Goal: Task Accomplishment & Management: Use online tool/utility

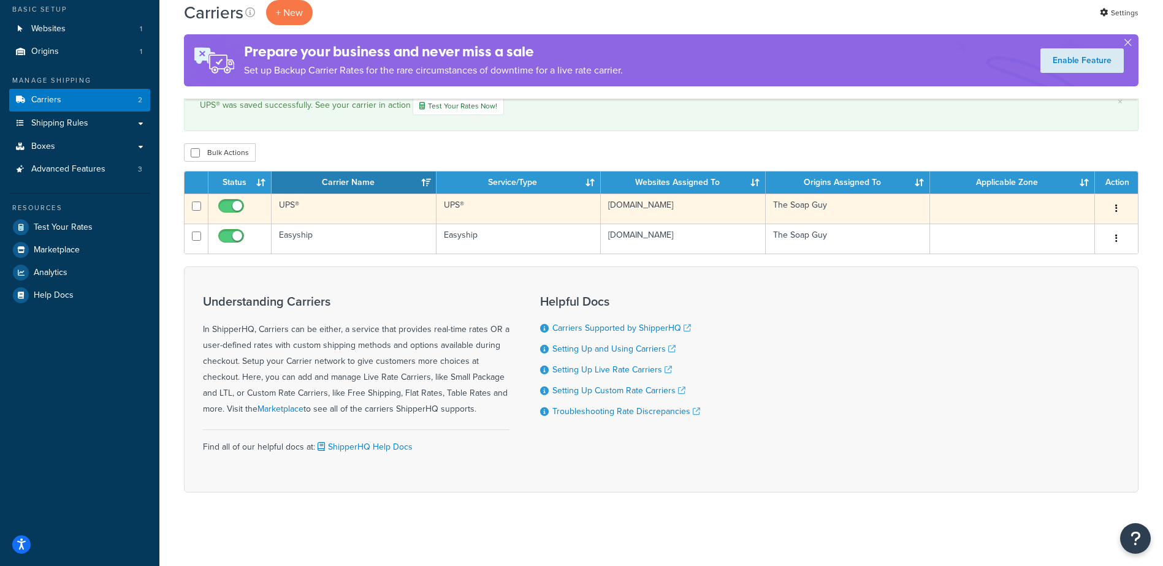
click at [306, 210] on td "UPS®" at bounding box center [354, 209] width 165 height 30
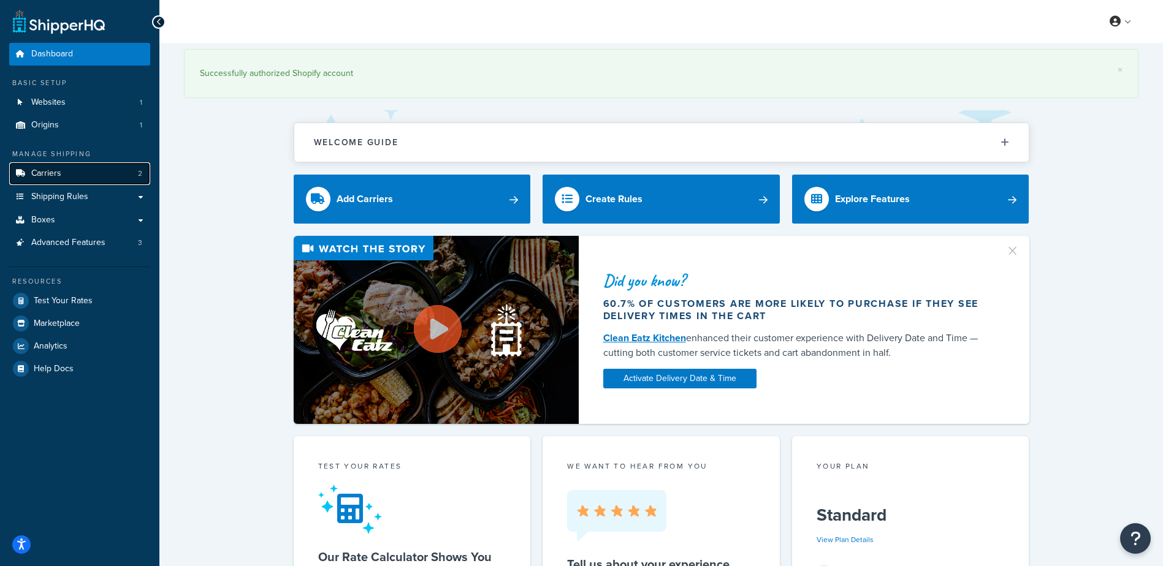
click at [46, 172] on span "Carriers" at bounding box center [46, 174] width 30 height 10
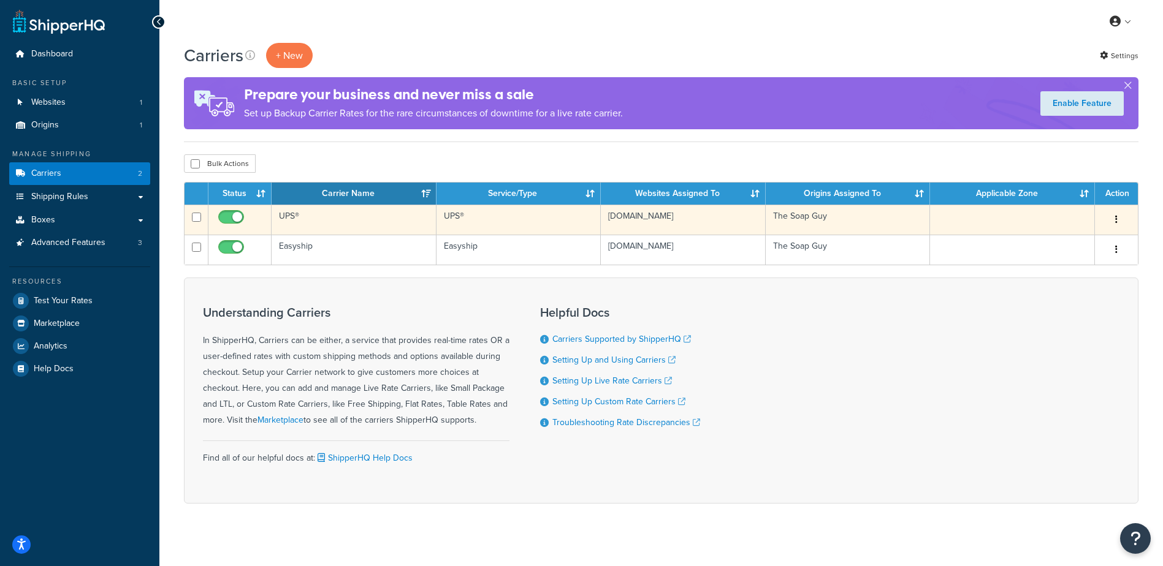
click at [294, 213] on td "UPS®" at bounding box center [354, 220] width 165 height 30
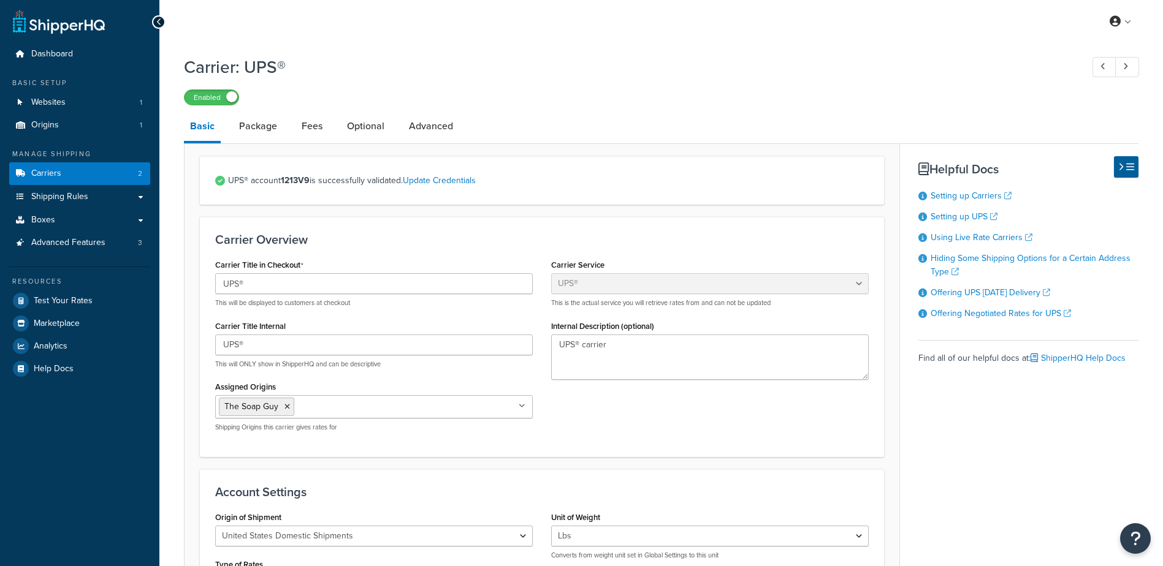
select select "ups"
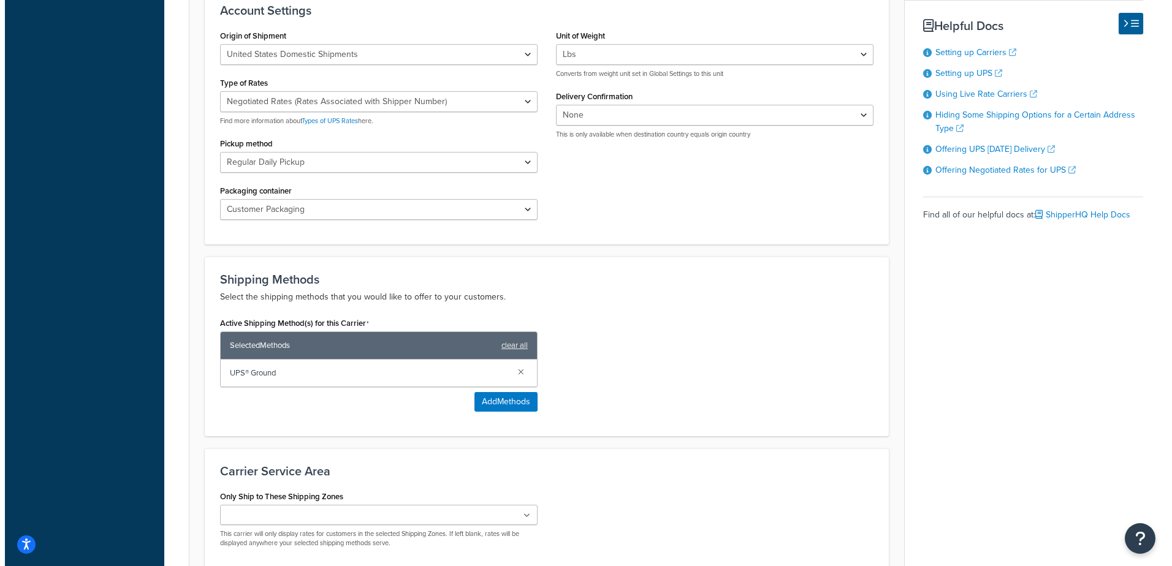
scroll to position [482, 0]
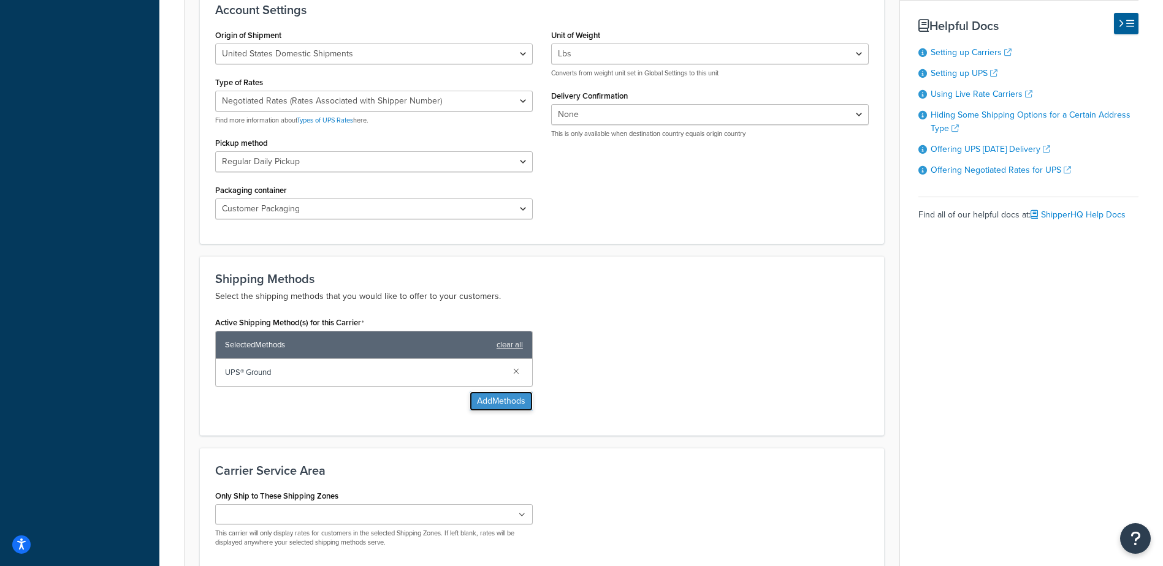
click at [502, 398] on button "Add Methods" at bounding box center [501, 402] width 63 height 20
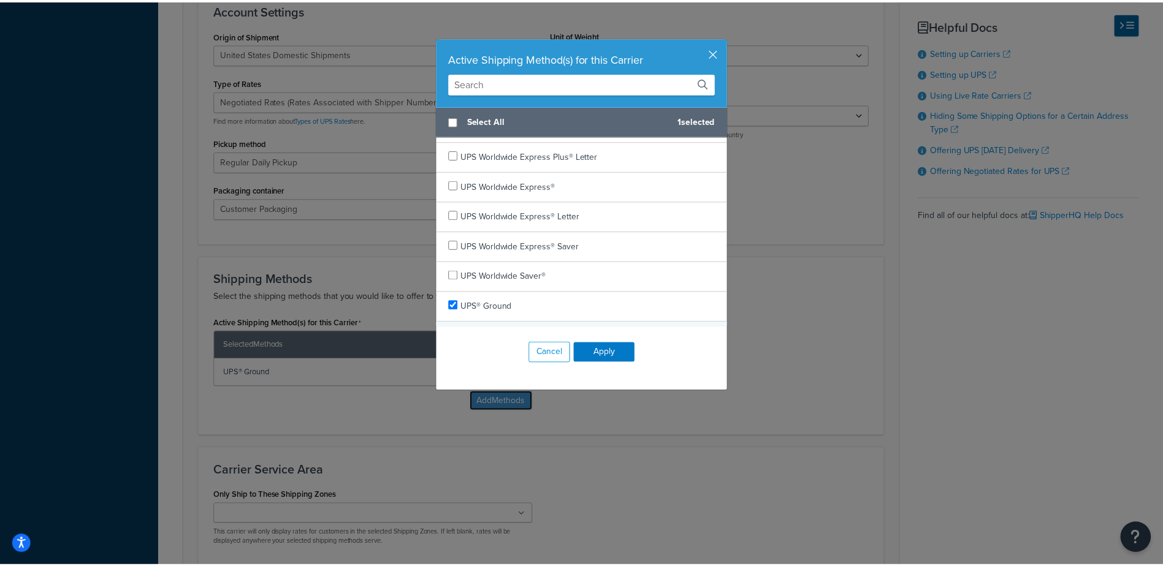
scroll to position [710, 0]
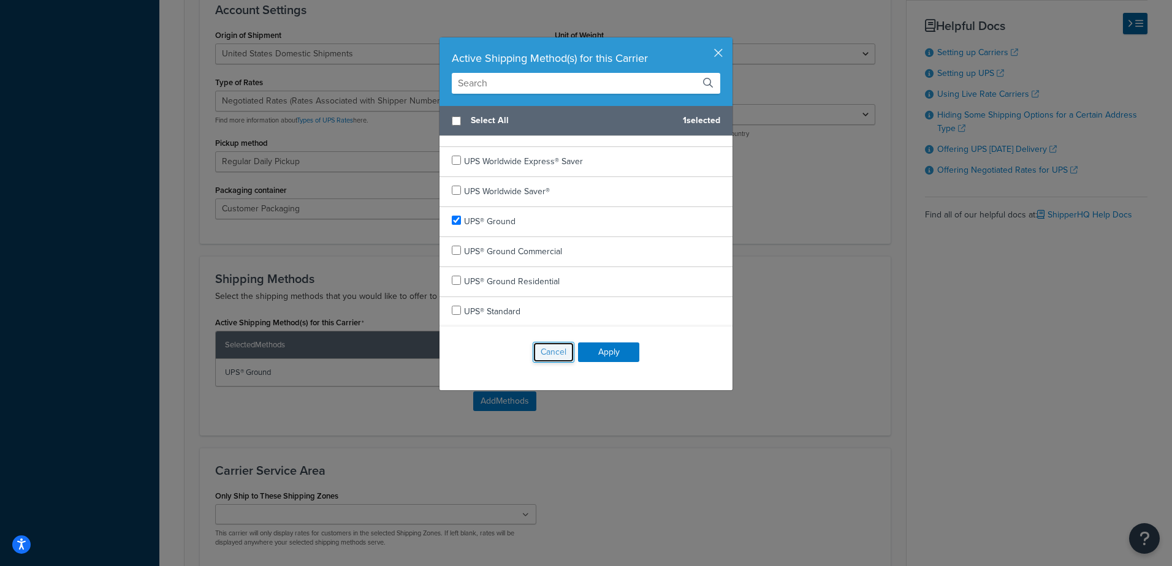
click at [544, 349] on button "Cancel" at bounding box center [554, 352] width 42 height 21
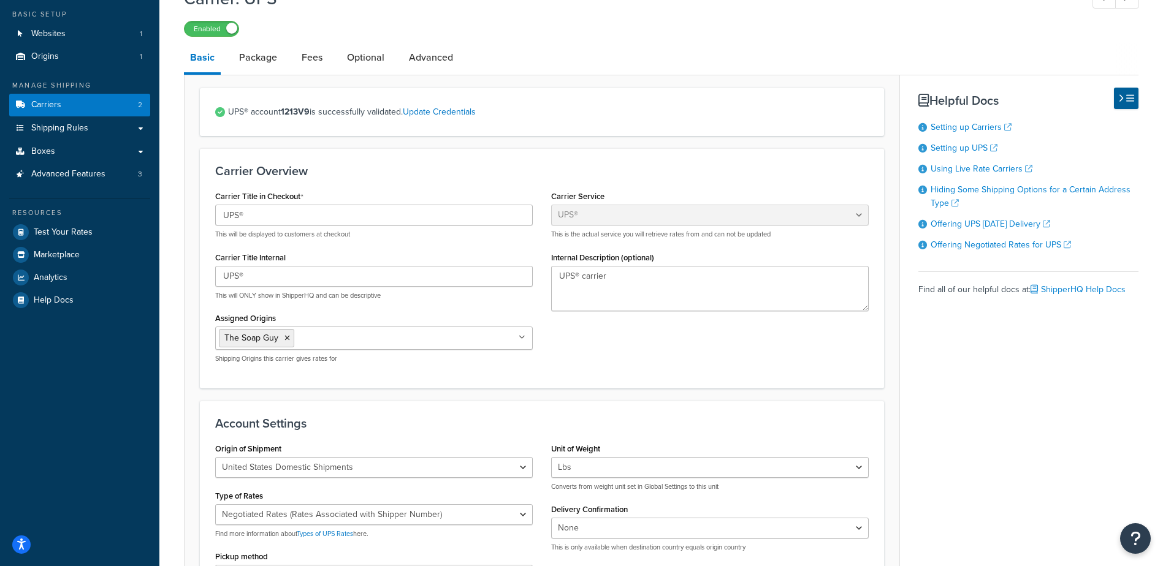
scroll to position [0, 0]
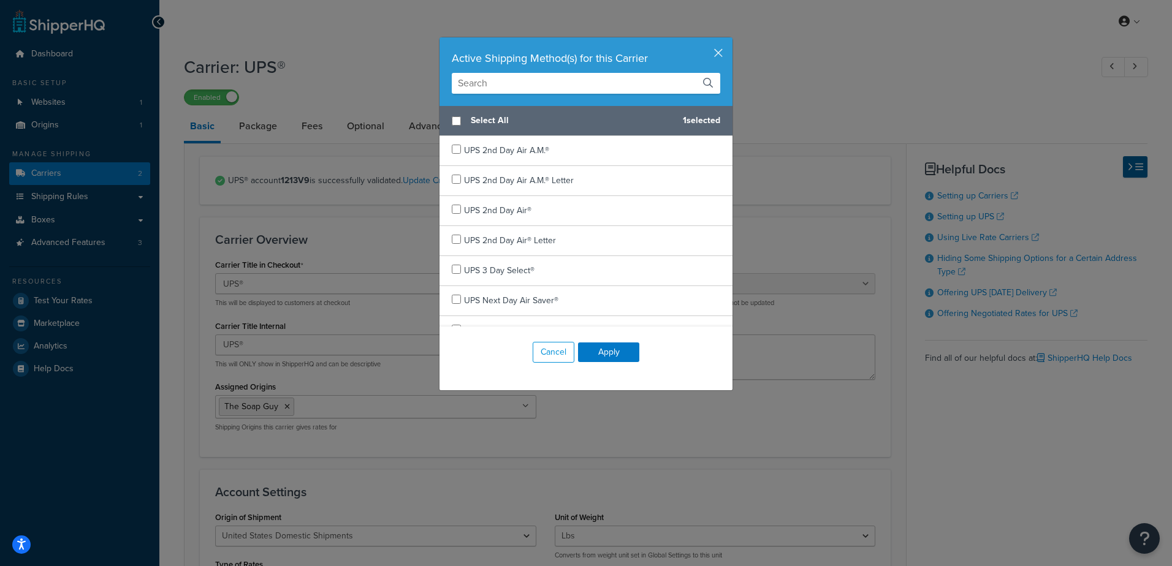
select select "ups"
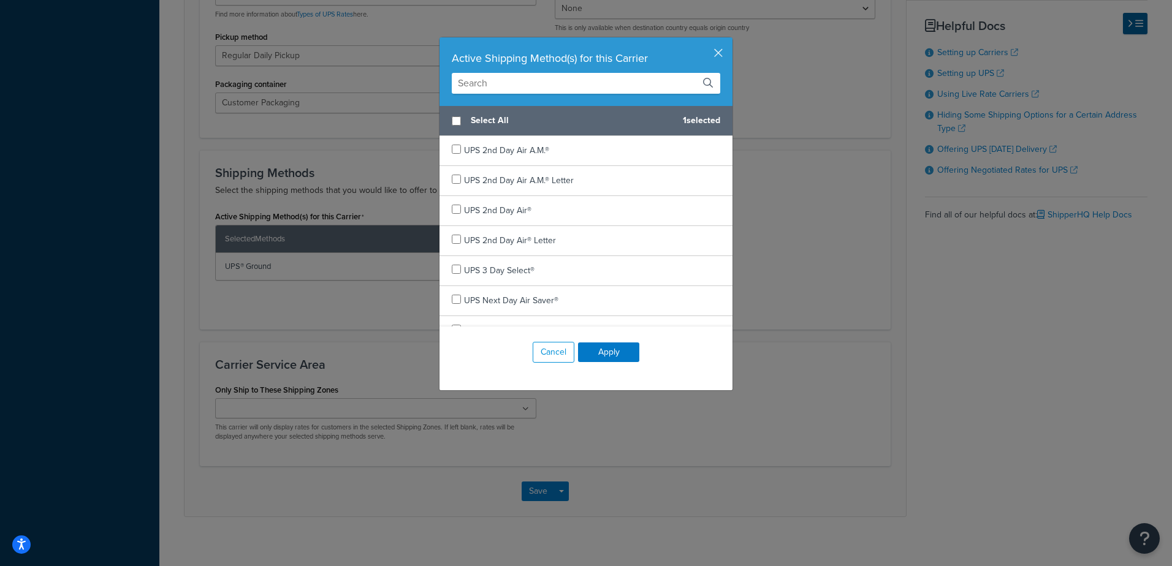
scroll to position [710, 0]
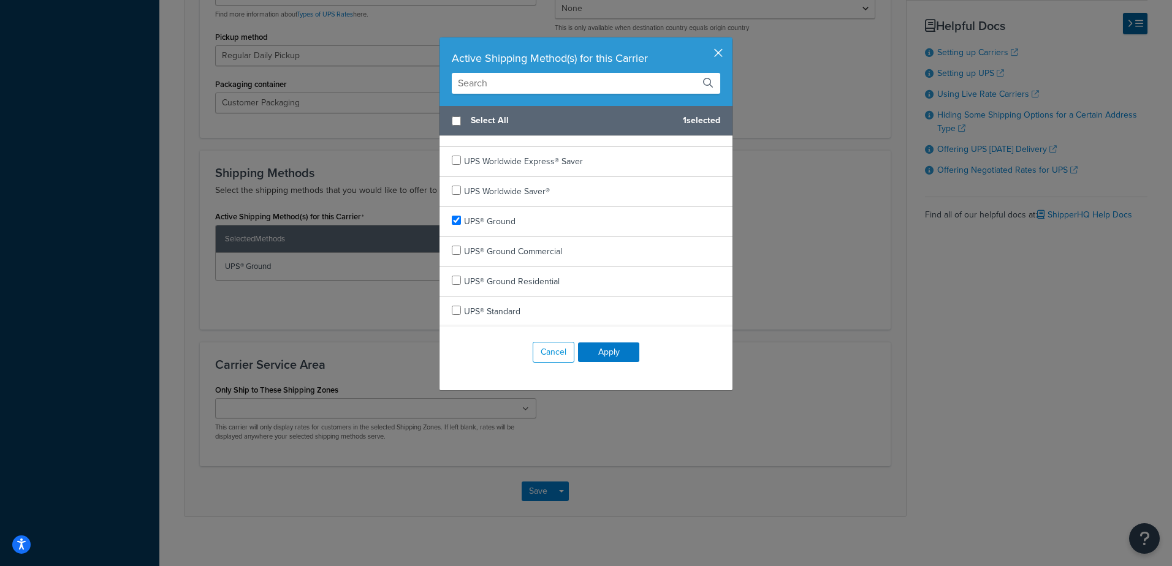
click at [730, 40] on button "button" at bounding box center [731, 38] width 3 height 3
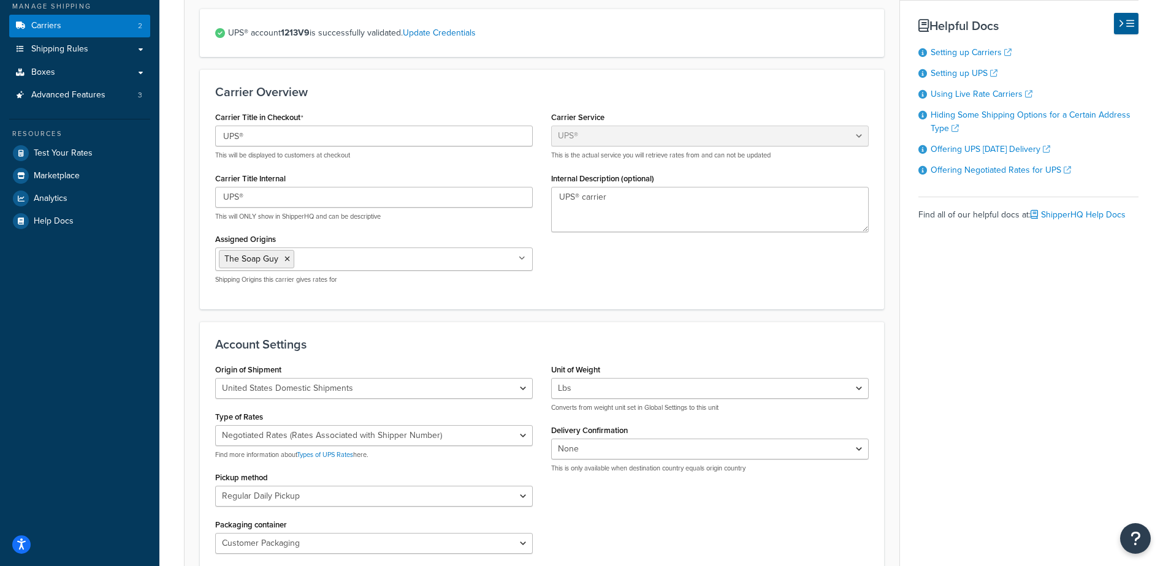
scroll to position [0, 0]
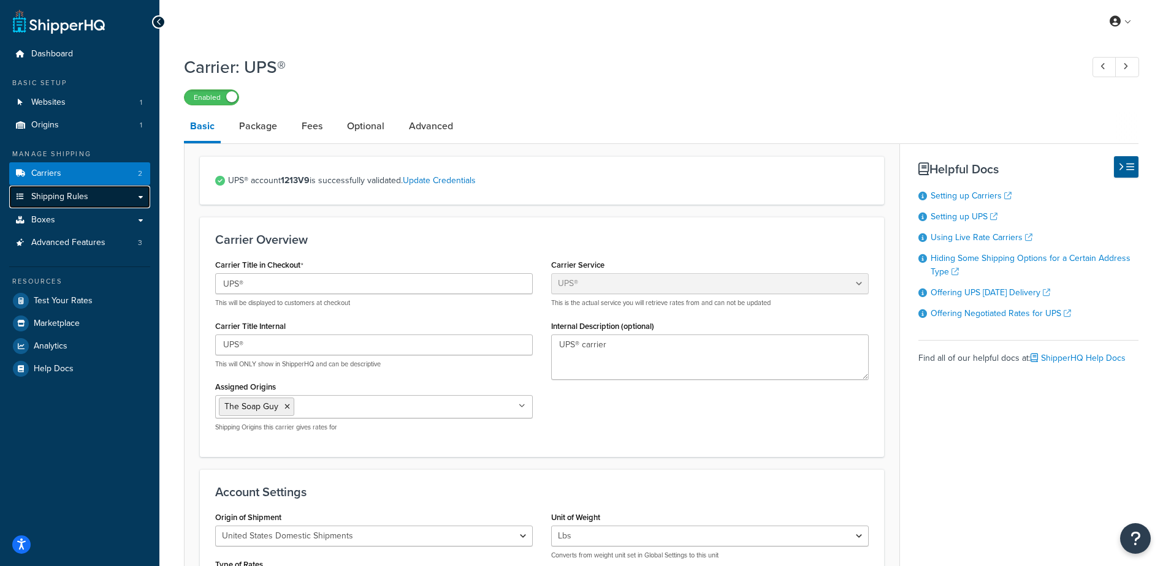
click at [56, 192] on span "Shipping Rules" at bounding box center [59, 197] width 57 height 10
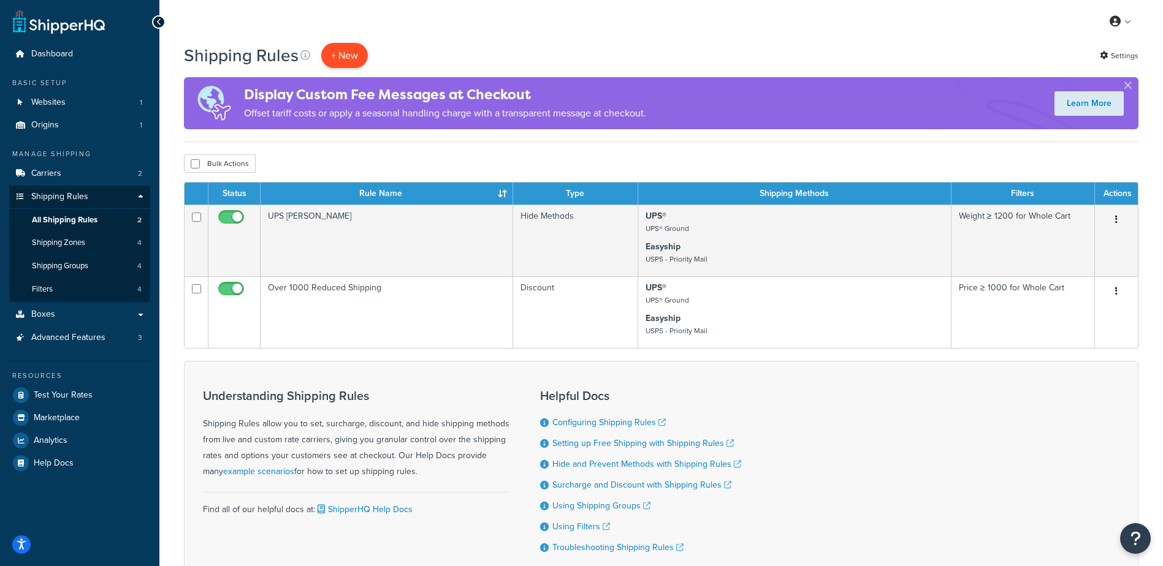
click at [356, 46] on p "+ New" at bounding box center [344, 55] width 47 height 25
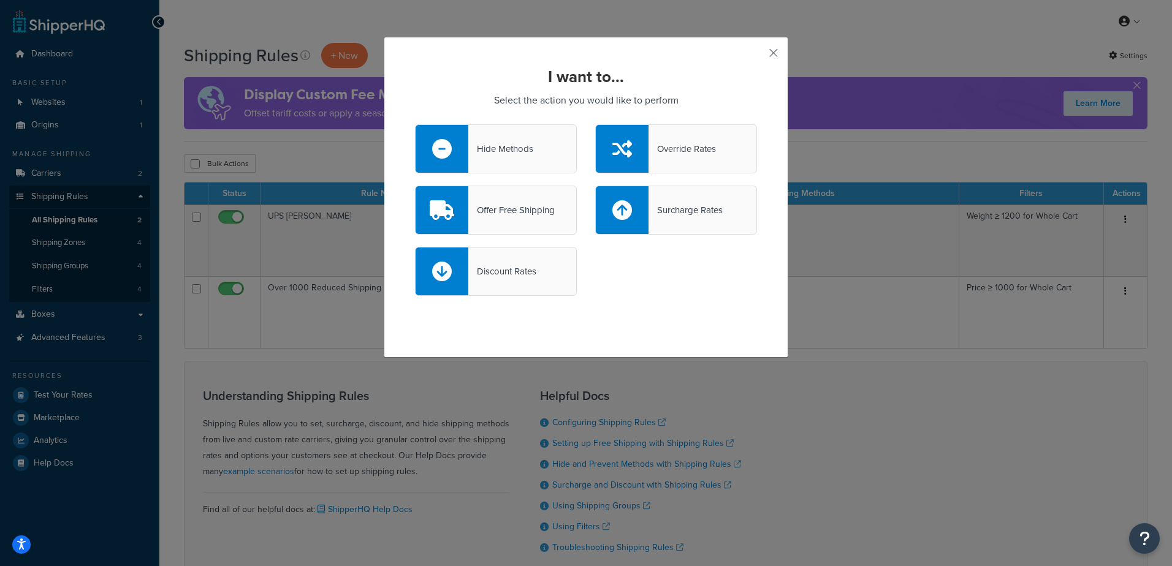
click at [668, 158] on div "Override Rates" at bounding box center [676, 148] width 162 height 49
click at [0, 0] on input "Override Rates" at bounding box center [0, 0] width 0 height 0
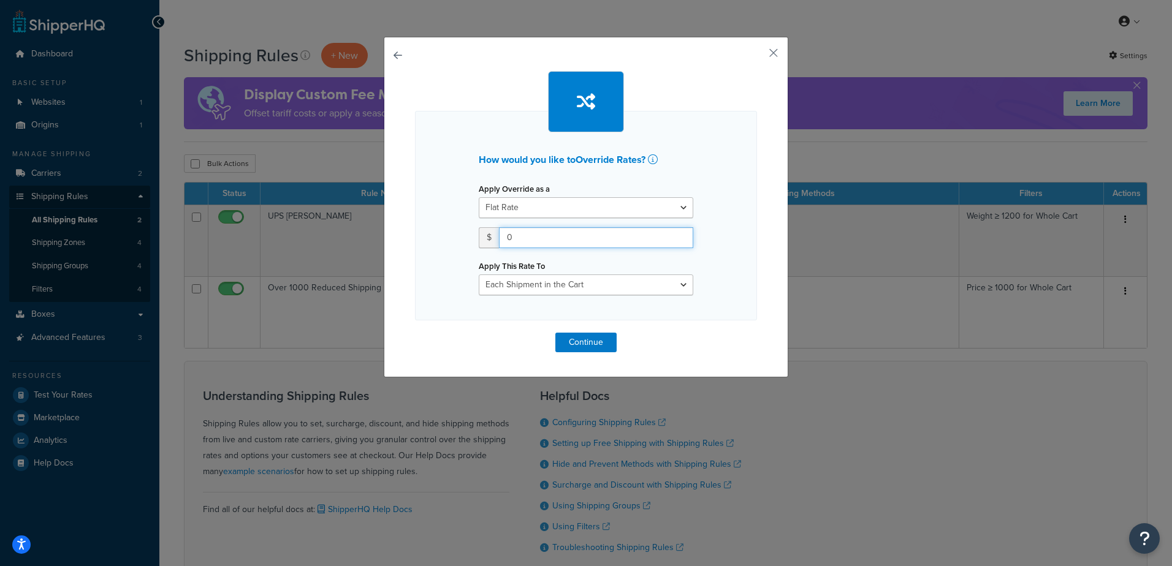
click at [530, 240] on input "0" at bounding box center [596, 237] width 194 height 21
click at [513, 209] on select "Flat Rate Percentage Flat Rate & Percentage" at bounding box center [586, 207] width 215 height 21
select select "PERCENTAGE"
click at [479, 197] on select "Flat Rate Percentage Flat Rate & Percentage" at bounding box center [586, 207] width 215 height 21
click at [597, 345] on button "Continue" at bounding box center [585, 343] width 61 height 20
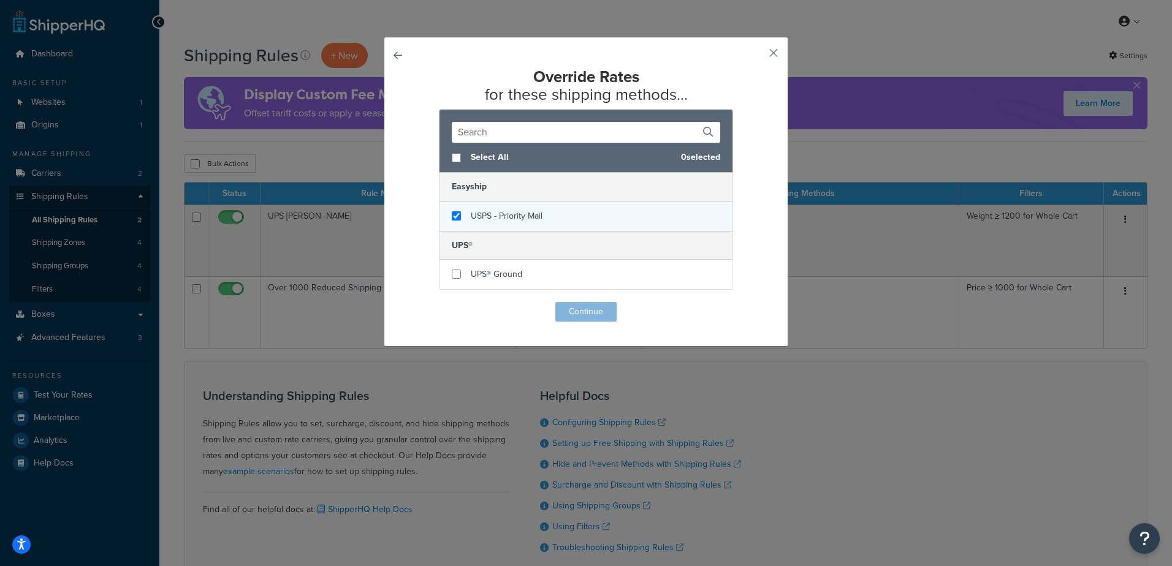
checkbox input "true"
click at [499, 213] on span "USPS - Priority Mail" at bounding box center [507, 216] width 72 height 13
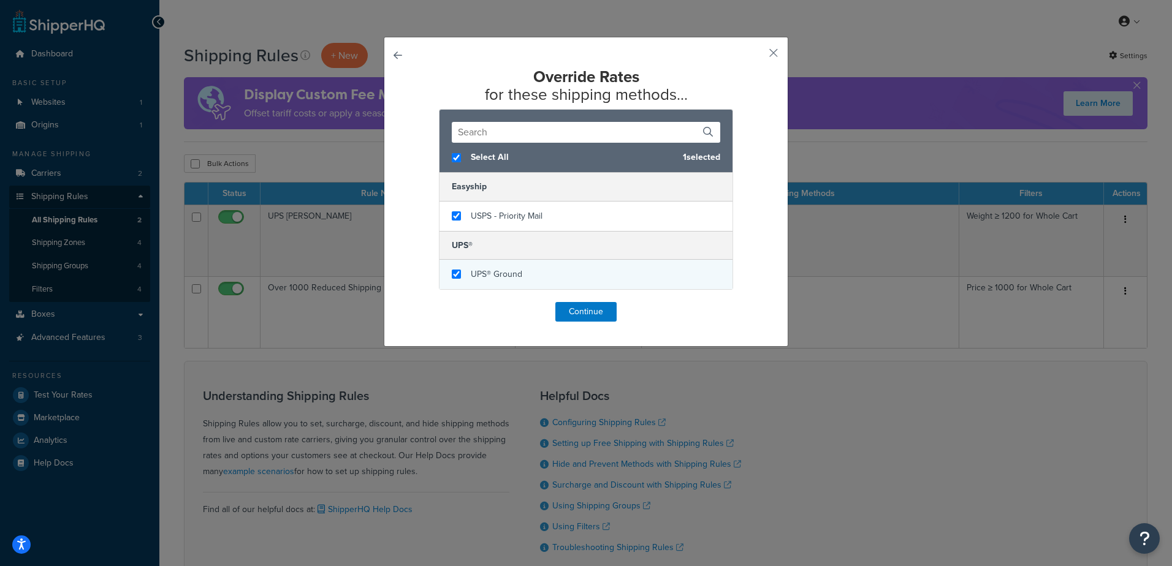
checkbox input "true"
click at [513, 261] on div "UPS® Ground" at bounding box center [586, 274] width 293 height 29
click at [574, 309] on button "Continue" at bounding box center [585, 312] width 61 height 20
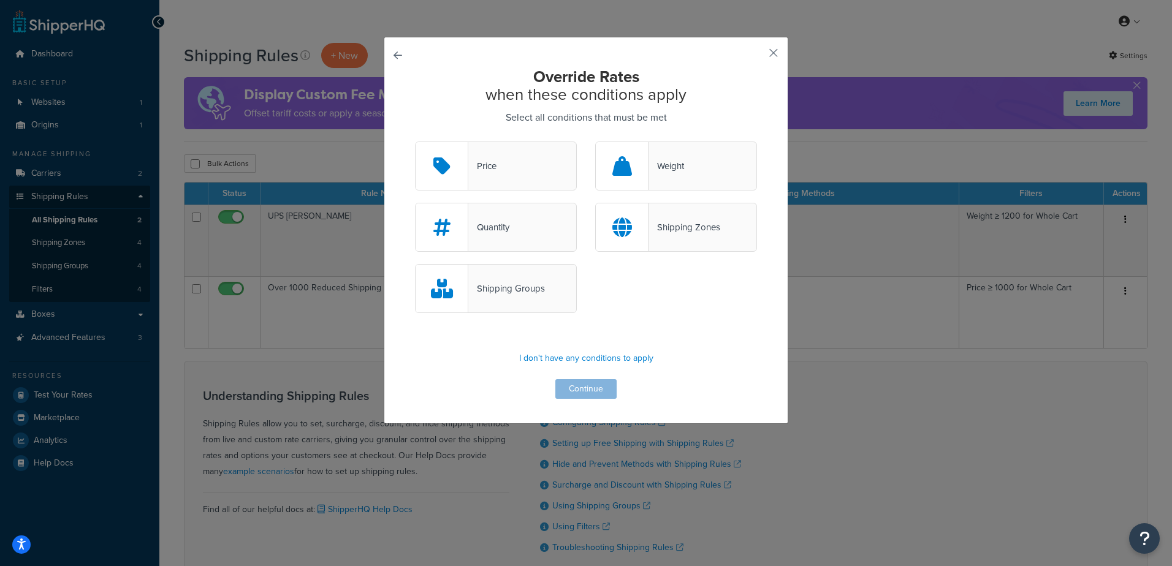
click at [518, 170] on div "Price" at bounding box center [496, 166] width 162 height 49
click at [0, 0] on input "Price" at bounding box center [0, 0] width 0 height 0
click at [591, 387] on button "Continue" at bounding box center [585, 389] width 61 height 20
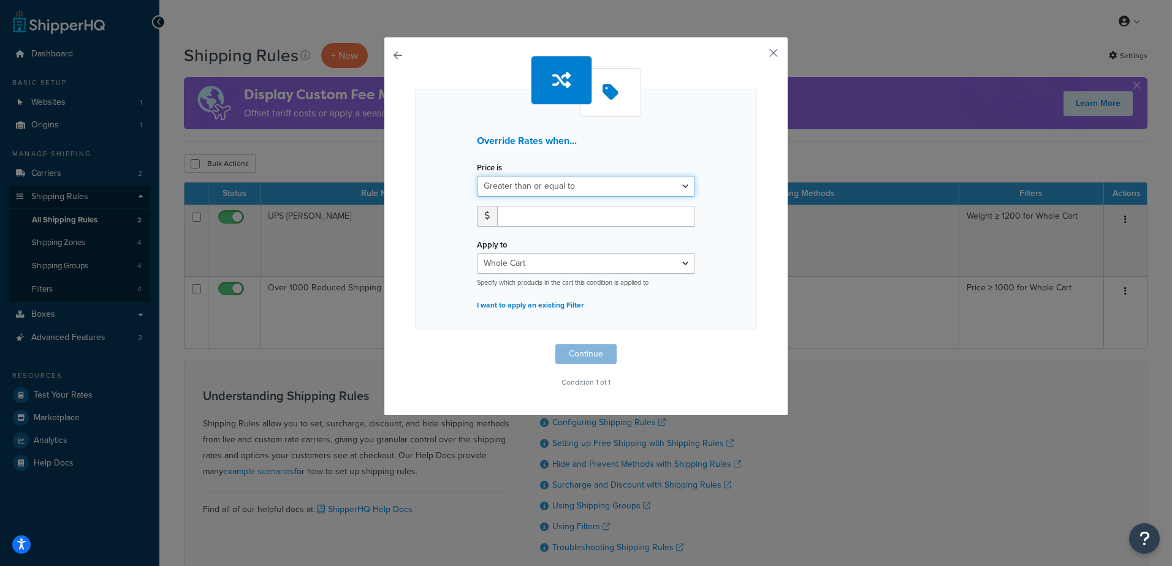
click at [543, 184] on select "Greater than or equal to Between or equal to Less than or equal to" at bounding box center [586, 186] width 218 height 21
click at [415, 345] on button "button" at bounding box center [415, 345] width 0 height 0
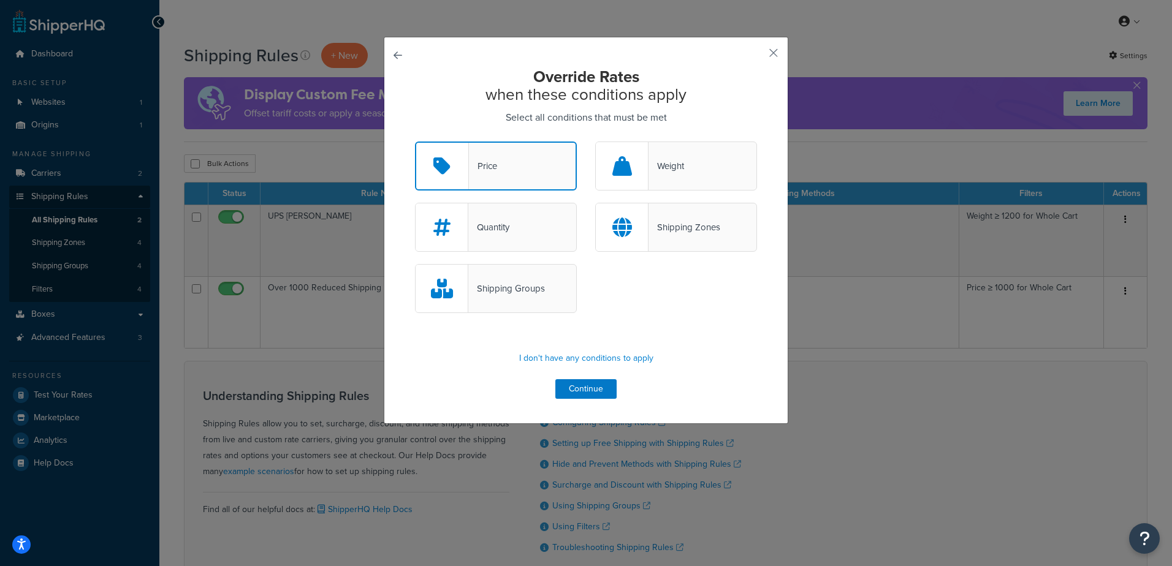
click at [415, 142] on button "button" at bounding box center [415, 142] width 0 height 0
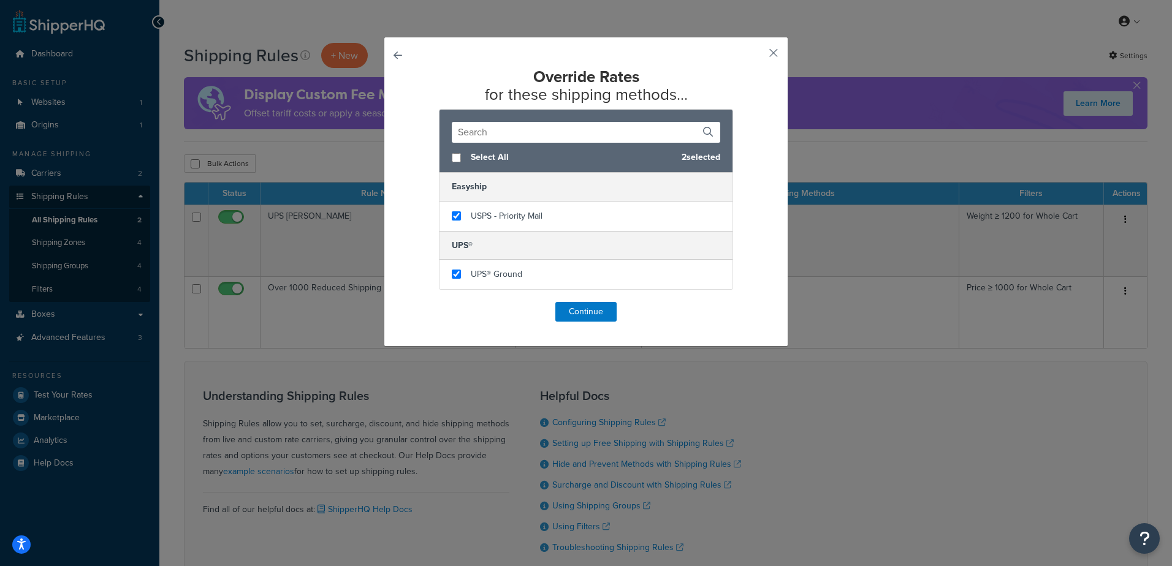
click at [415, 302] on button "button" at bounding box center [415, 302] width 0 height 0
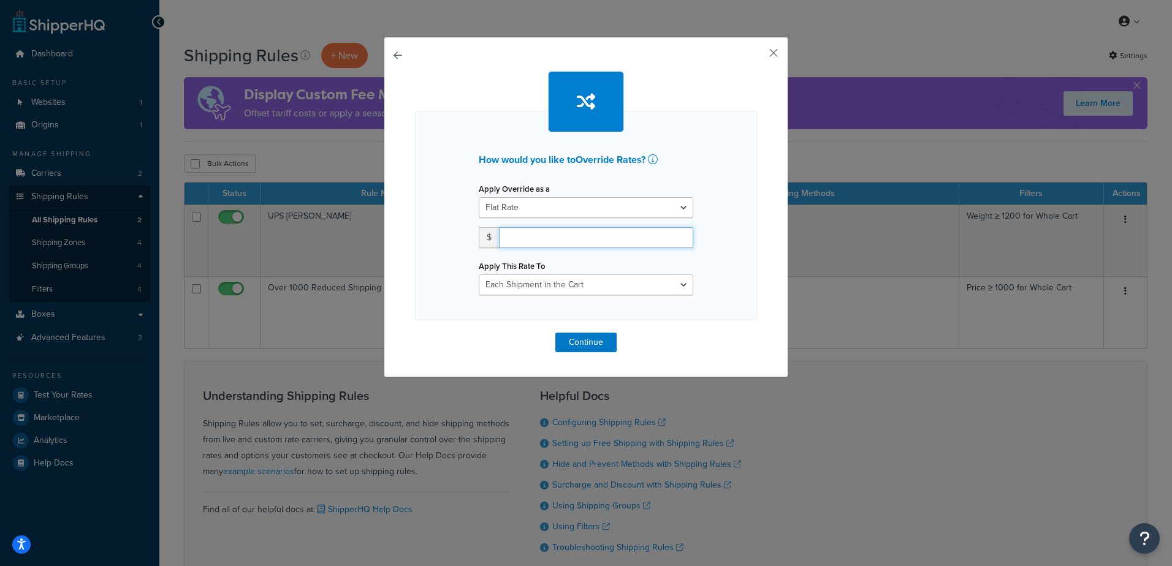
click at [532, 245] on input "number" at bounding box center [596, 237] width 194 height 21
click at [511, 206] on select "Flat Rate Percentage Flat Rate & Percentage" at bounding box center [586, 207] width 215 height 21
select select "PERCENTAGE"
click at [479, 197] on select "Flat Rate Percentage Flat Rate & Percentage" at bounding box center [586, 207] width 215 height 21
click at [505, 242] on input "0" at bounding box center [517, 237] width 77 height 21
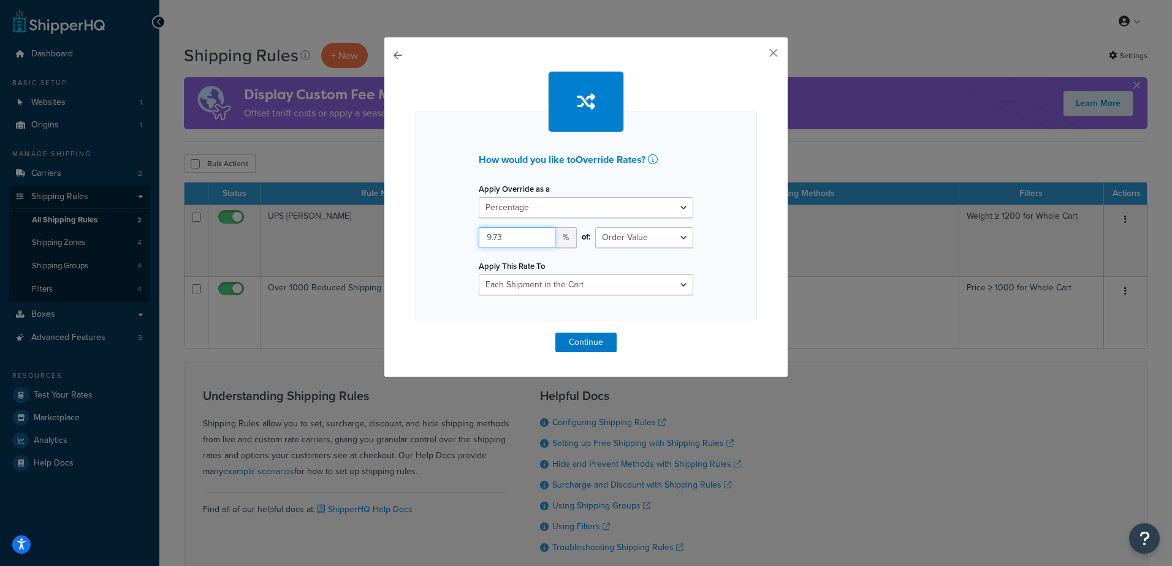
type input "9.73"
click at [745, 284] on div "How would you like to Override Rates ? Apply Override as a Flat Rate Percentage…" at bounding box center [586, 216] width 342 height 210
click at [567, 338] on button "Continue" at bounding box center [585, 343] width 61 height 20
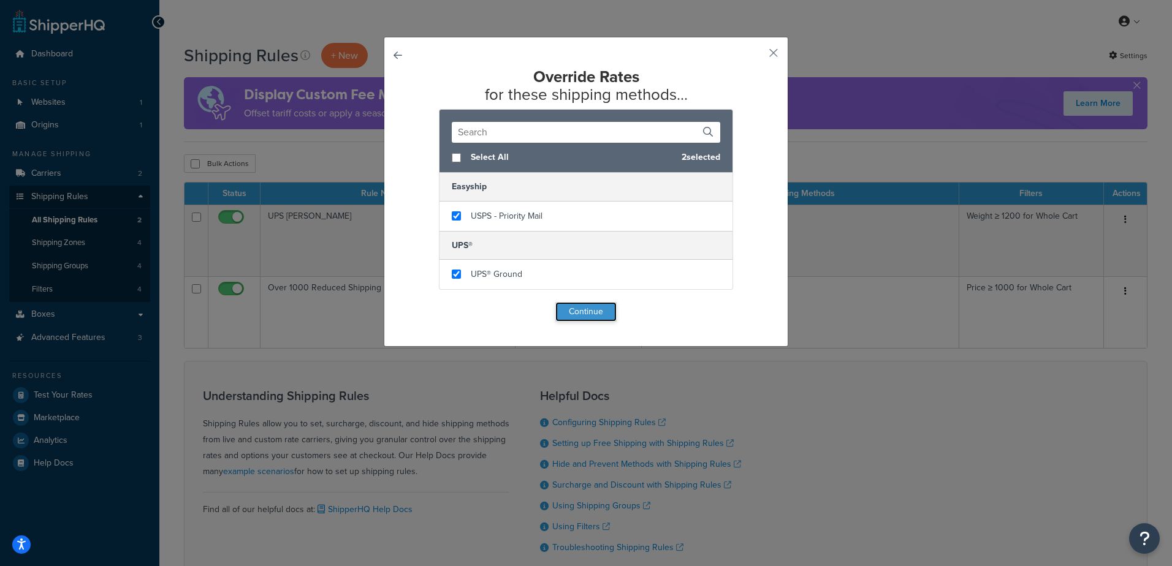
click at [586, 317] on button "Continue" at bounding box center [585, 312] width 61 height 20
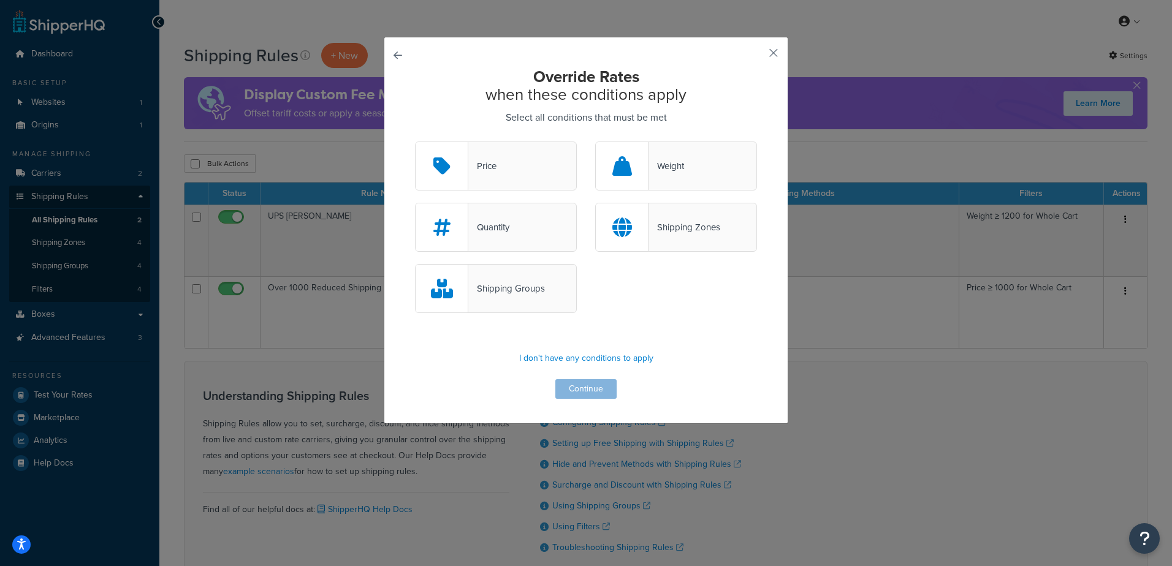
click at [521, 165] on div "Price" at bounding box center [496, 166] width 162 height 49
click at [0, 0] on input "Price" at bounding box center [0, 0] width 0 height 0
click at [587, 390] on button "Continue" at bounding box center [585, 389] width 61 height 20
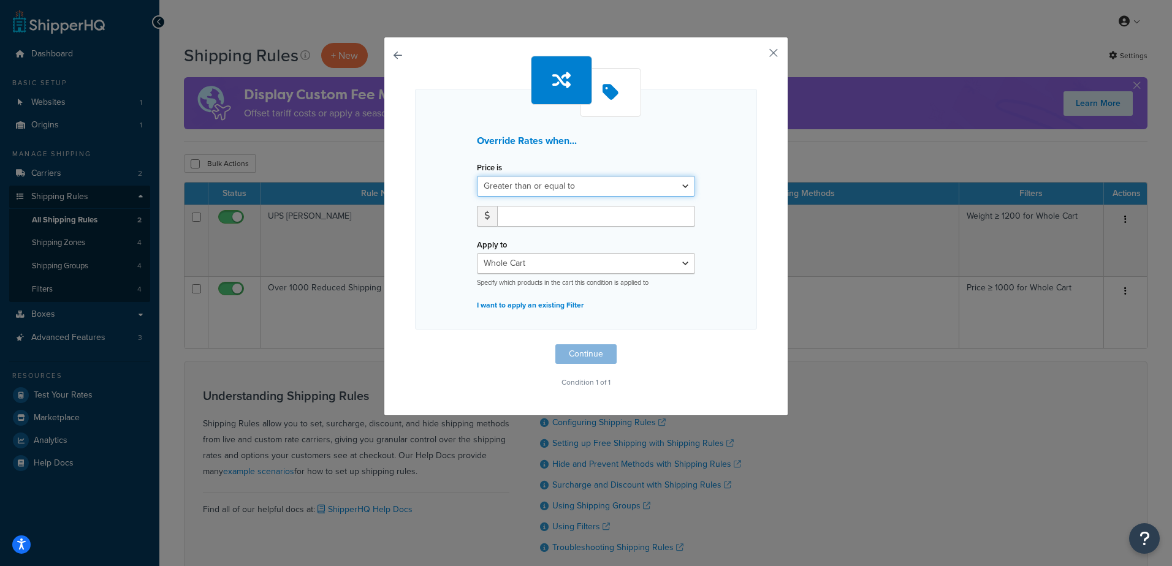
click at [564, 185] on select "Greater than or equal to Between or equal to Less than or equal to" at bounding box center [586, 186] width 218 height 21
click at [747, 315] on div "Override Rates when... Price is Greater than or equal to Between or equal to Le…" at bounding box center [586, 209] width 342 height 241
click at [597, 210] on input "number" at bounding box center [596, 216] width 198 height 21
click at [582, 180] on select "Greater than or equal to Between or equal to Less than or equal to" at bounding box center [586, 186] width 218 height 21
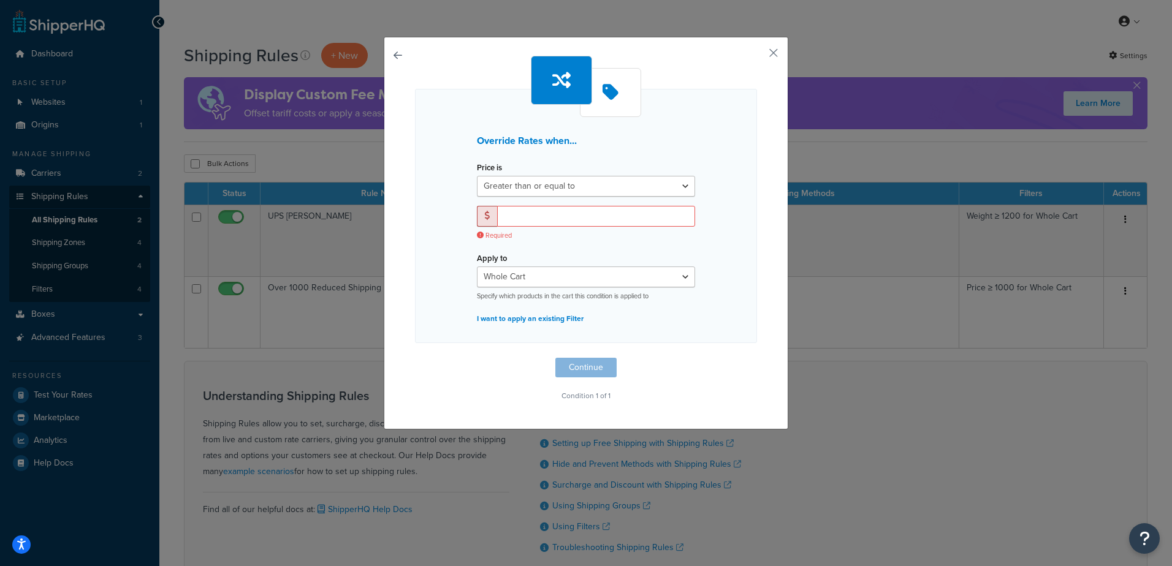
click at [497, 118] on div "Override Rates when... Price is Greater than or equal to Between or equal to Le…" at bounding box center [586, 216] width 342 height 254
click at [415, 358] on button "button" at bounding box center [415, 358] width 0 height 0
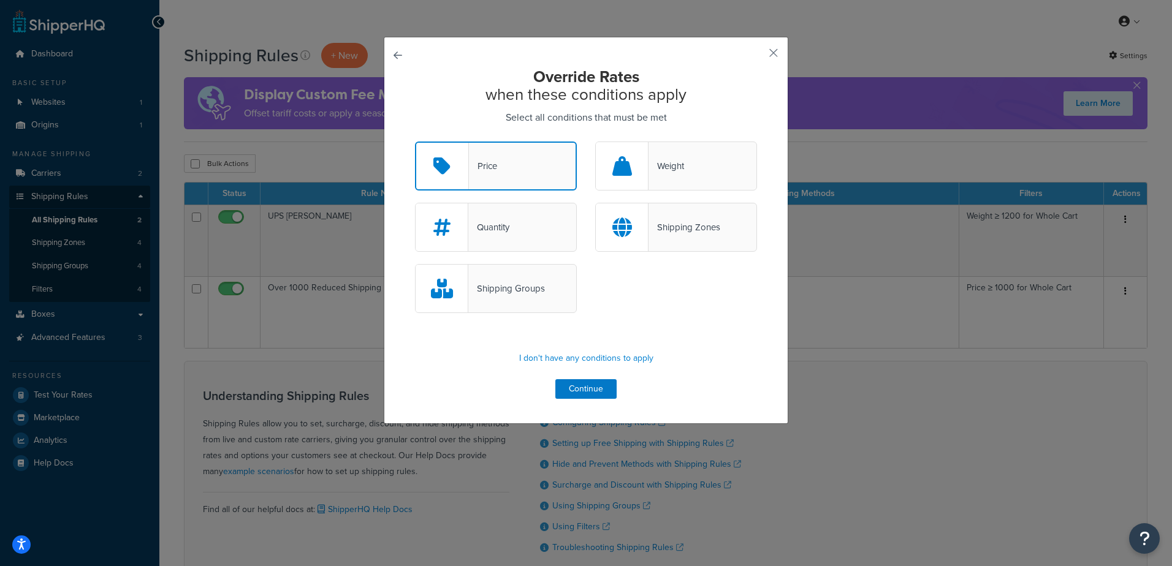
click at [415, 142] on button "button" at bounding box center [415, 142] width 0 height 0
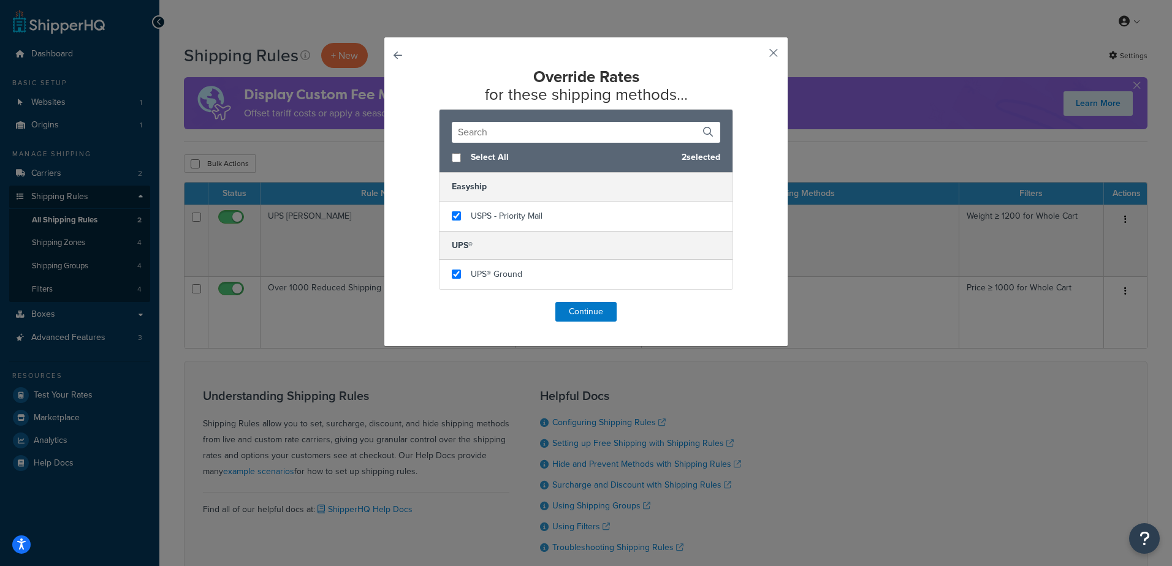
click at [415, 302] on button "button" at bounding box center [415, 302] width 0 height 0
select select "PERCENTAGE"
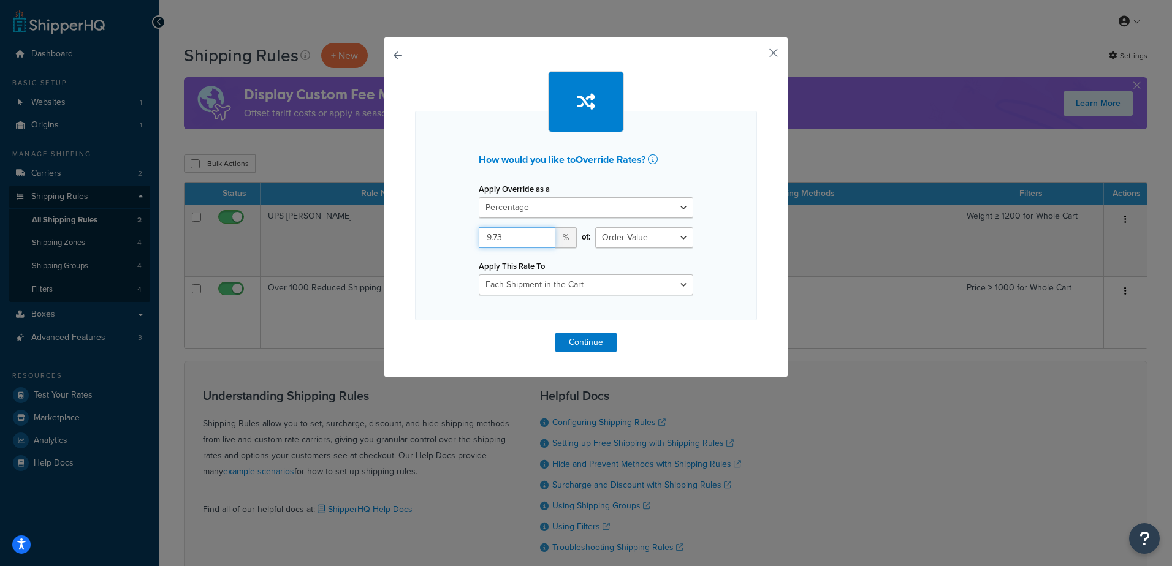
click at [511, 233] on input "9.73" at bounding box center [517, 237] width 77 height 21
click at [519, 238] on input "8" at bounding box center [517, 237] width 77 height 21
click at [723, 275] on div "How would you like to Override Rates ? Apply Override as a Flat Rate Percentage…" at bounding box center [586, 216] width 342 height 210
click at [522, 242] on input "8" at bounding box center [517, 237] width 77 height 21
type input "8.76"
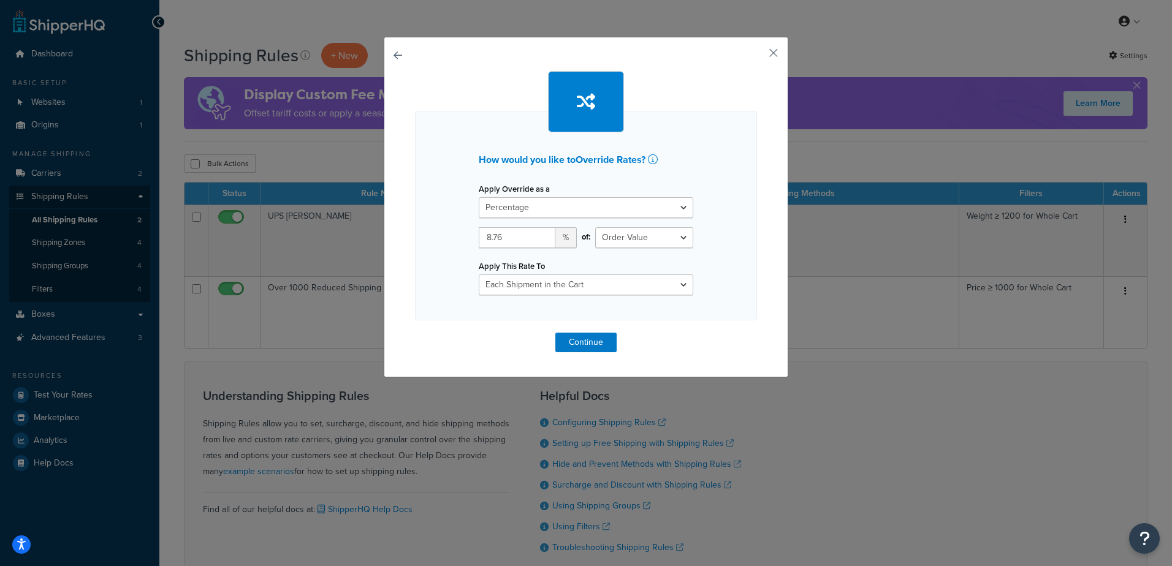
click at [704, 283] on div "How would you like to Override Rates ? Apply Override as a Flat Rate Percentage…" at bounding box center [586, 216] width 342 height 210
click at [576, 337] on button "Continue" at bounding box center [585, 343] width 61 height 20
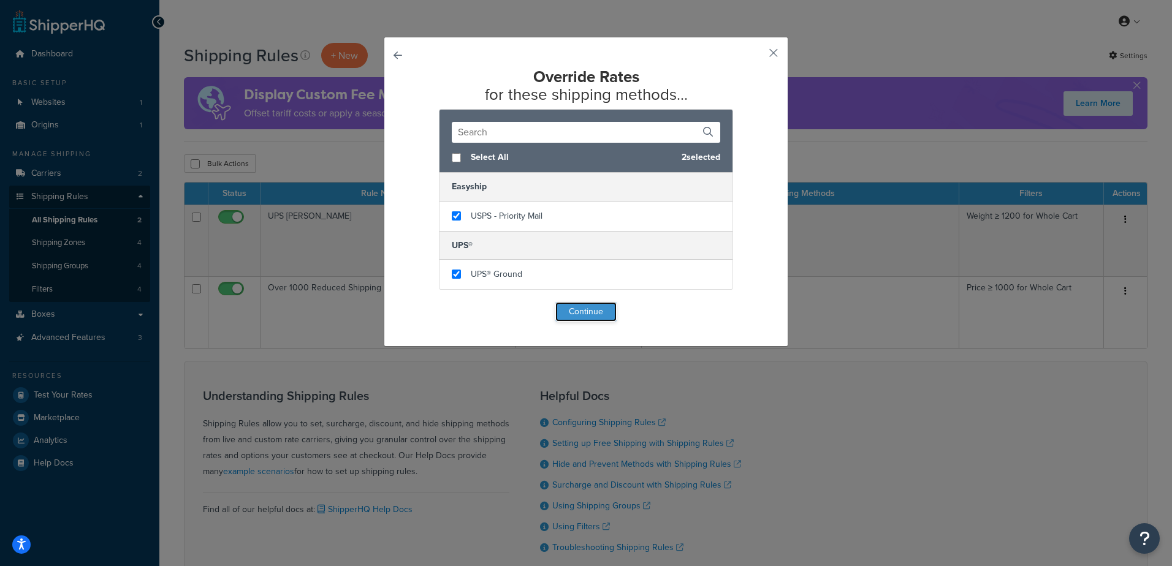
click at [578, 311] on button "Continue" at bounding box center [585, 312] width 61 height 20
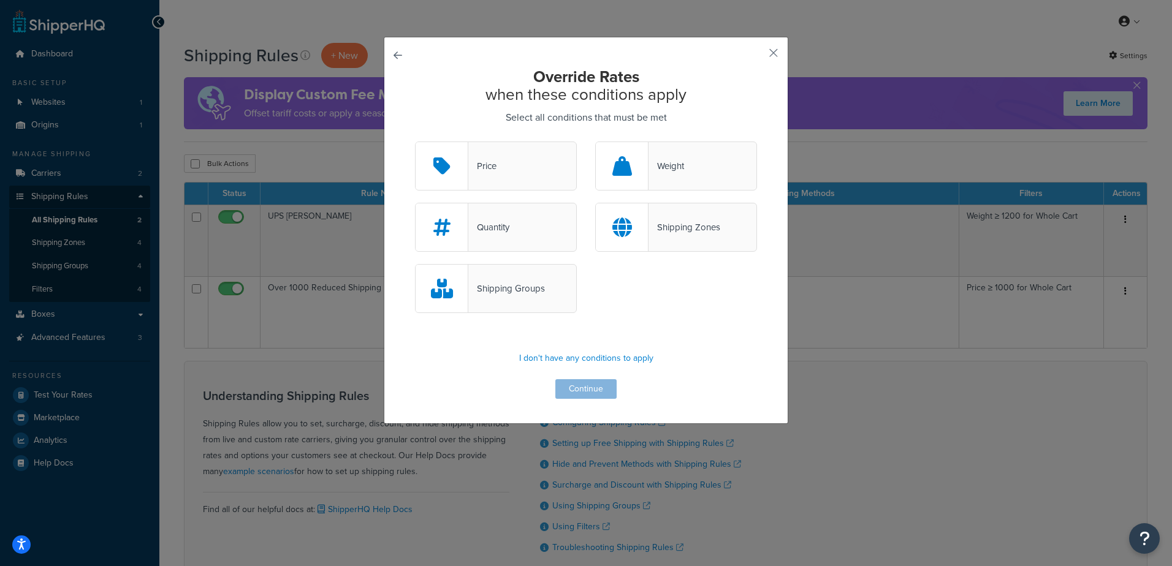
click at [507, 162] on div "Price" at bounding box center [496, 166] width 162 height 49
click at [0, 0] on input "Price" at bounding box center [0, 0] width 0 height 0
click at [593, 390] on button "Continue" at bounding box center [585, 389] width 61 height 20
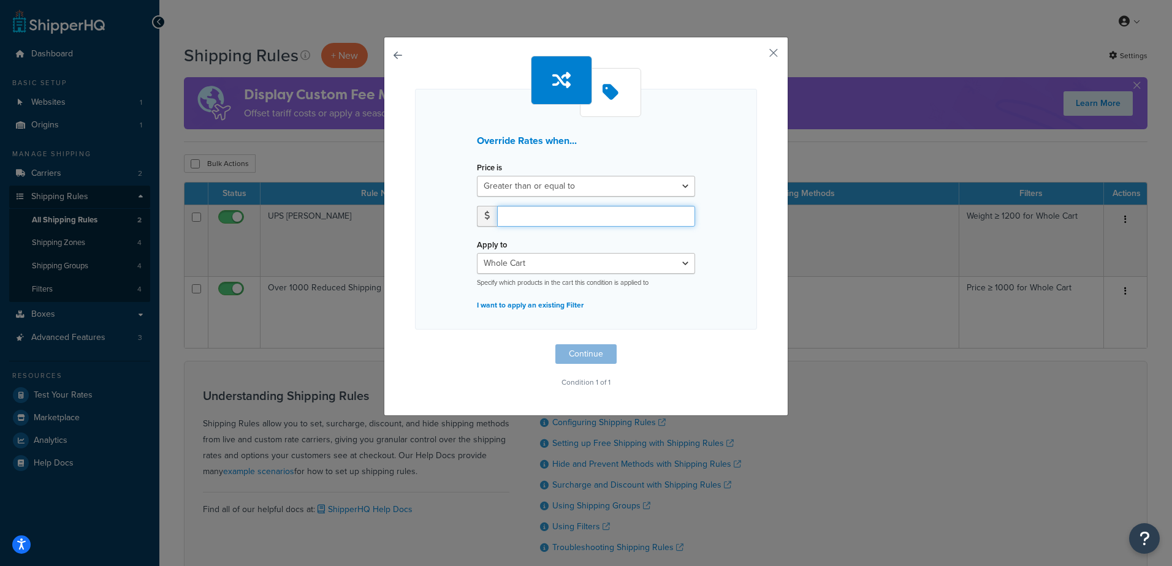
click at [543, 216] on input "number" at bounding box center [596, 216] width 198 height 21
type input "180"
click at [731, 377] on p "Condition 1 of 1" at bounding box center [586, 382] width 342 height 17
click at [539, 263] on select "Whole Cart Everything in Shipping Group Everything at Origin Each Item within S…" at bounding box center [586, 263] width 218 height 21
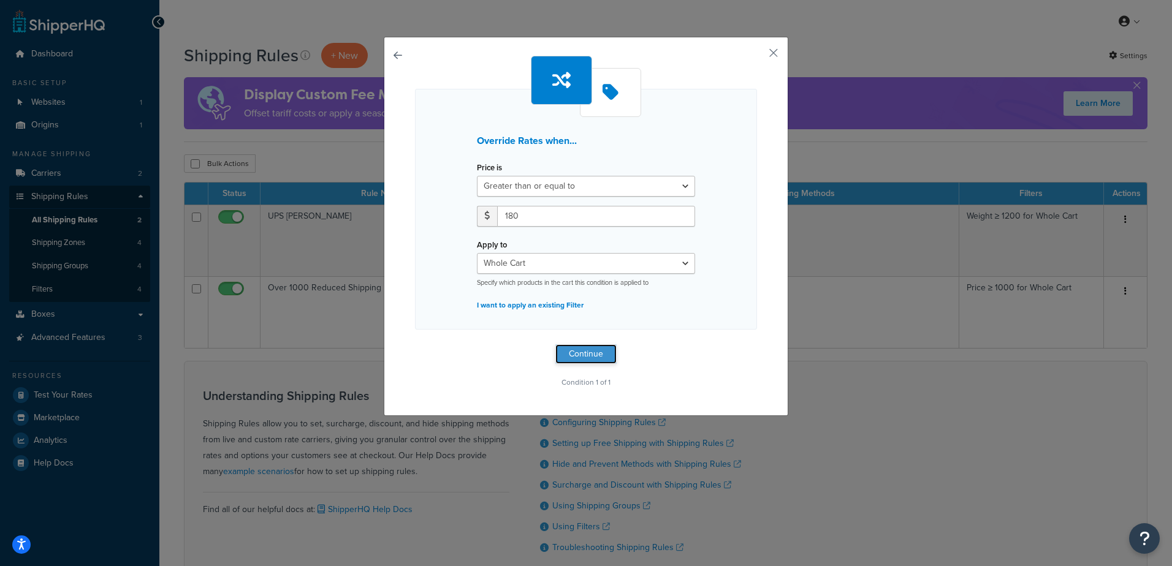
click at [577, 352] on button "Continue" at bounding box center [585, 355] width 61 height 20
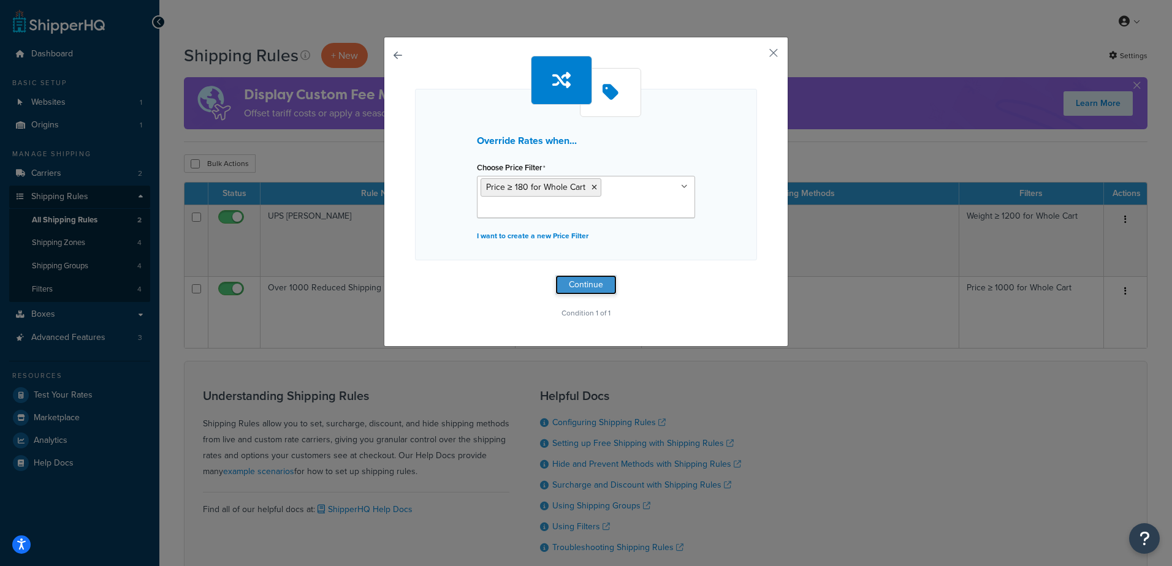
click at [582, 286] on button "Continue" at bounding box center [585, 285] width 61 height 20
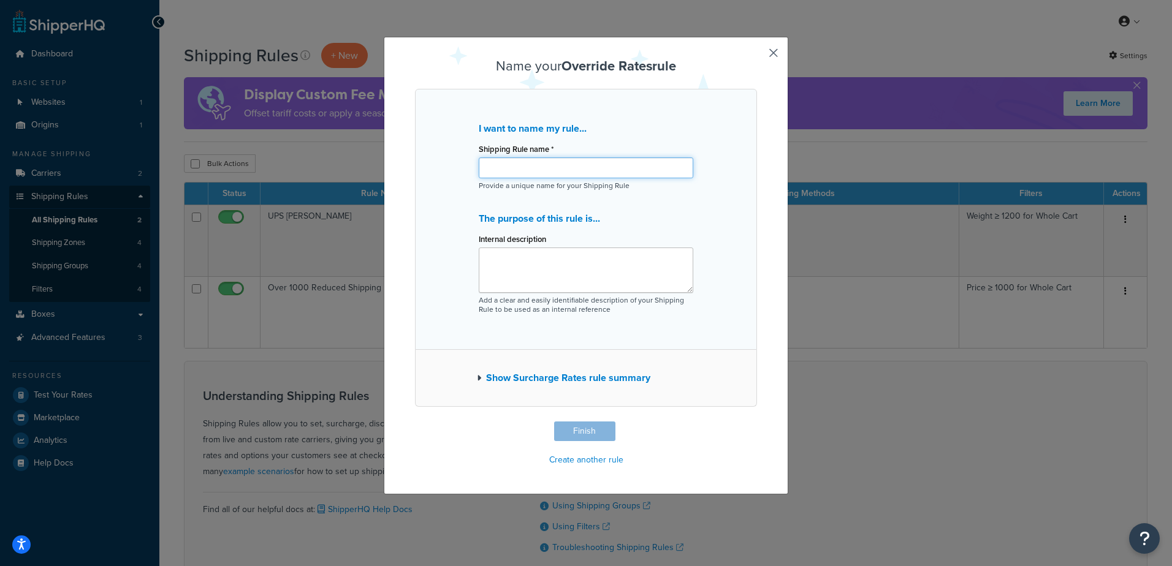
click at [505, 178] on input "Shipping Rule name *" at bounding box center [586, 168] width 215 height 21
drag, startPoint x: 601, startPoint y: 168, endPoint x: 338, endPoint y: 159, distance: 262.5
click at [338, 159] on div "Name your Override Rates rule I want to name my rule... Shipping Rule name * Li…" at bounding box center [586, 283] width 1172 height 566
type input "Limit to percent over $180"
paste textarea "Limit to percent over $180"
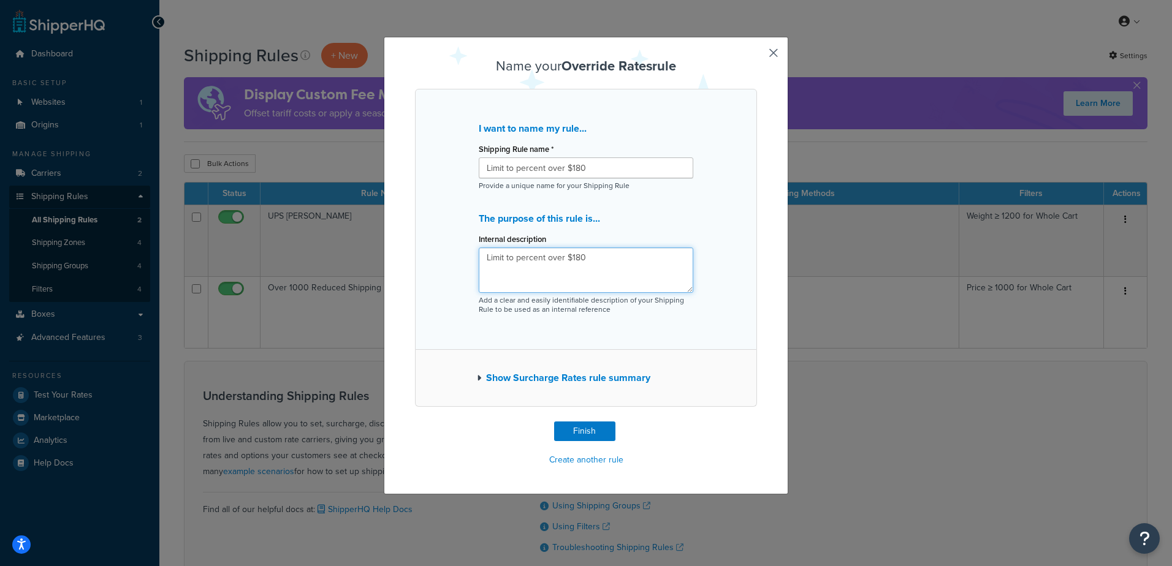
click at [523, 278] on textarea "Limit to percent over $180" at bounding box center [586, 270] width 215 height 45
type textarea "Limit to percent over $180"
click at [588, 427] on button "Finish" at bounding box center [584, 432] width 61 height 20
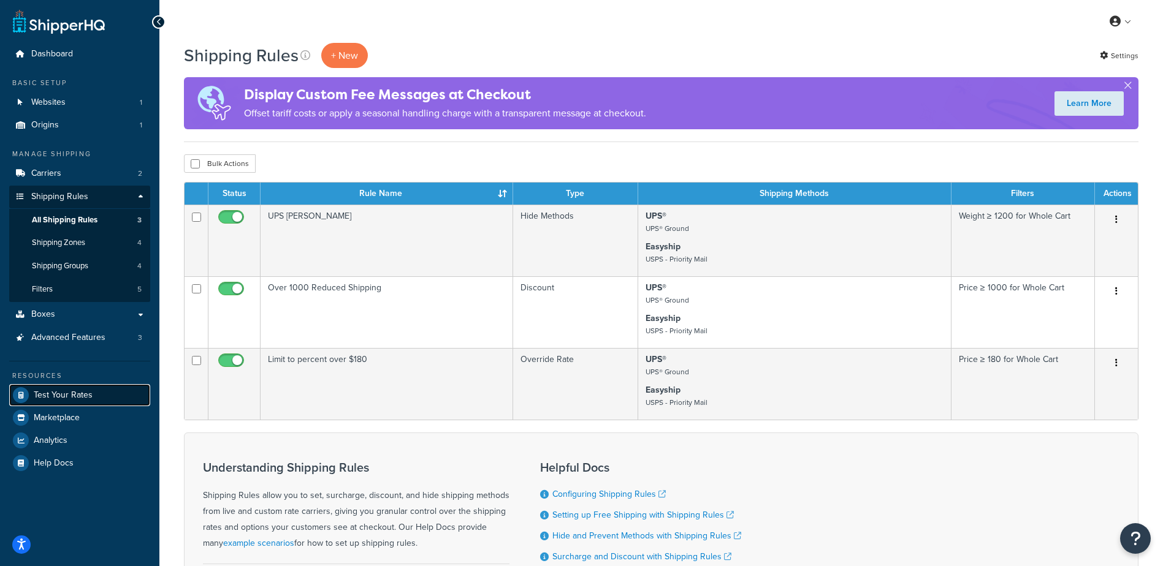
click at [67, 393] on span "Test Your Rates" at bounding box center [63, 396] width 59 height 10
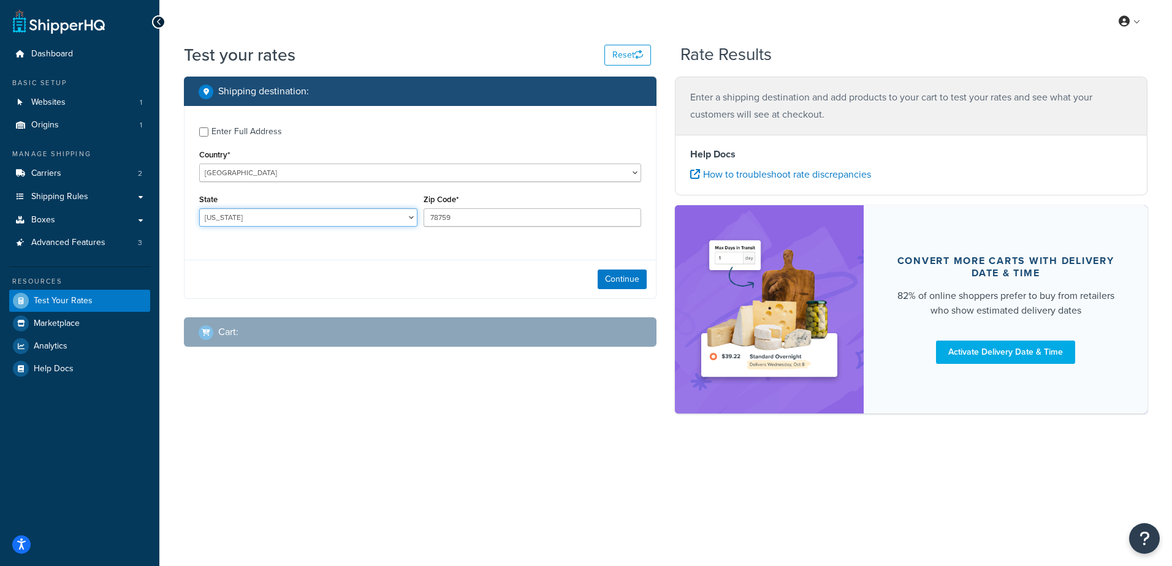
click at [307, 217] on select "[US_STATE] [US_STATE] [US_STATE] [US_STATE] [US_STATE] Armed Forces Americas Ar…" at bounding box center [308, 217] width 218 height 18
select select "GA"
click at [199, 208] on select "[US_STATE] [US_STATE] [US_STATE] [US_STATE] [US_STATE] Armed Forces Americas Ar…" at bounding box center [308, 217] width 218 height 18
drag, startPoint x: 484, startPoint y: 223, endPoint x: 213, endPoint y: 192, distance: 272.8
click at [213, 192] on div "State [US_STATE] [US_STATE] [US_STATE] [US_STATE] [US_STATE] Armed Forces Ameri…" at bounding box center [420, 213] width 448 height 45
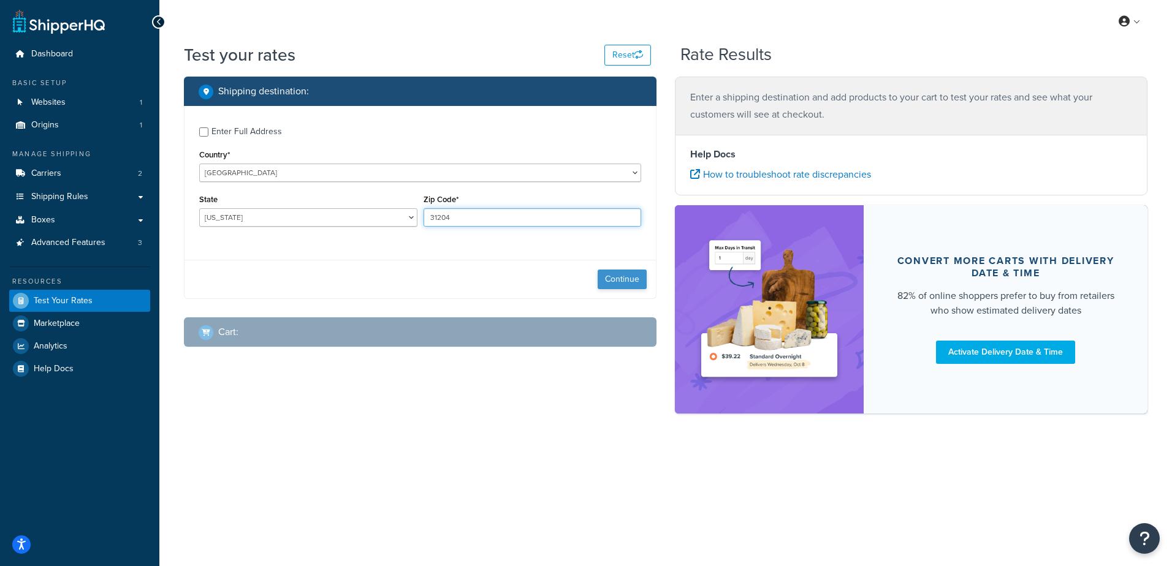
type input "31204"
click at [617, 270] on button "Continue" at bounding box center [622, 280] width 49 height 20
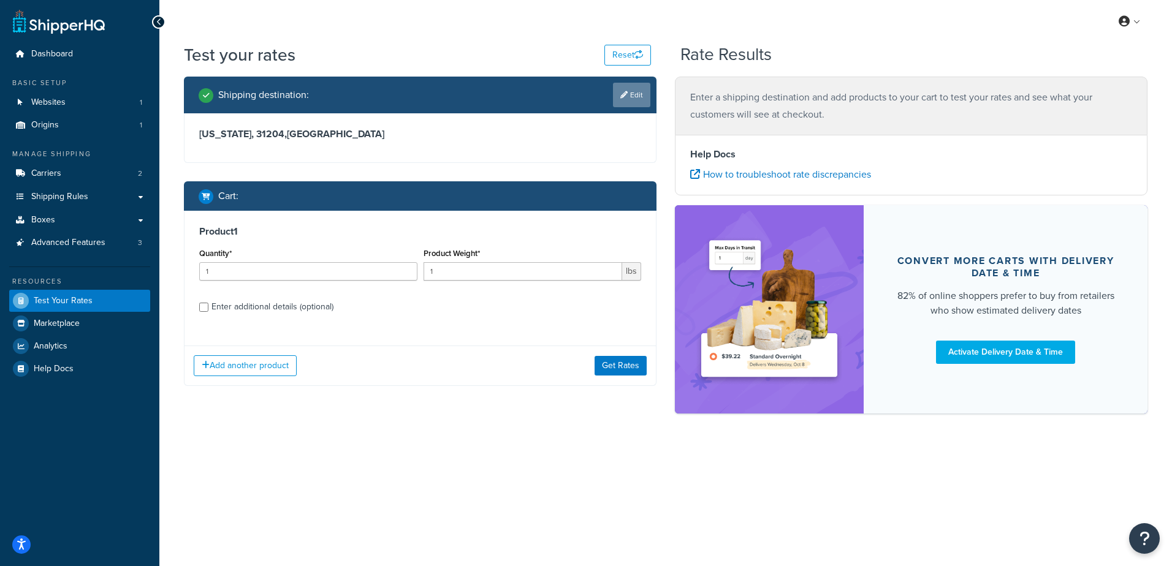
click at [622, 99] on icon at bounding box center [623, 94] width 7 height 7
select select "GA"
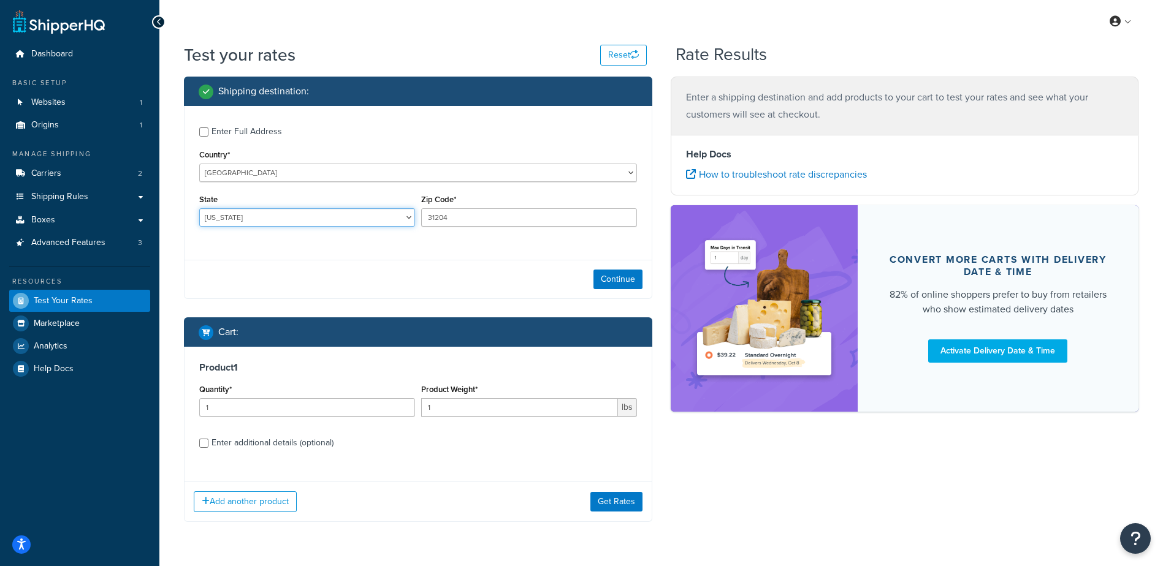
click at [253, 221] on select "[US_STATE] [US_STATE] [US_STATE] [US_STATE] [US_STATE] Armed Forces Americas Ar…" at bounding box center [307, 217] width 216 height 18
click at [490, 250] on div "Enter Full Address Country* [GEOGRAPHIC_DATA] [GEOGRAPHIC_DATA] [GEOGRAPHIC_DAT…" at bounding box center [418, 178] width 467 height 145
drag, startPoint x: 291, startPoint y: 405, endPoint x: 89, endPoint y: 380, distance: 203.2
click at [89, 380] on div "Dashboard Basic Setup Websites 1 Origins 1 Manage Shipping Carriers 2 Shipping …" at bounding box center [581, 301] width 1163 height 602
type input "100"
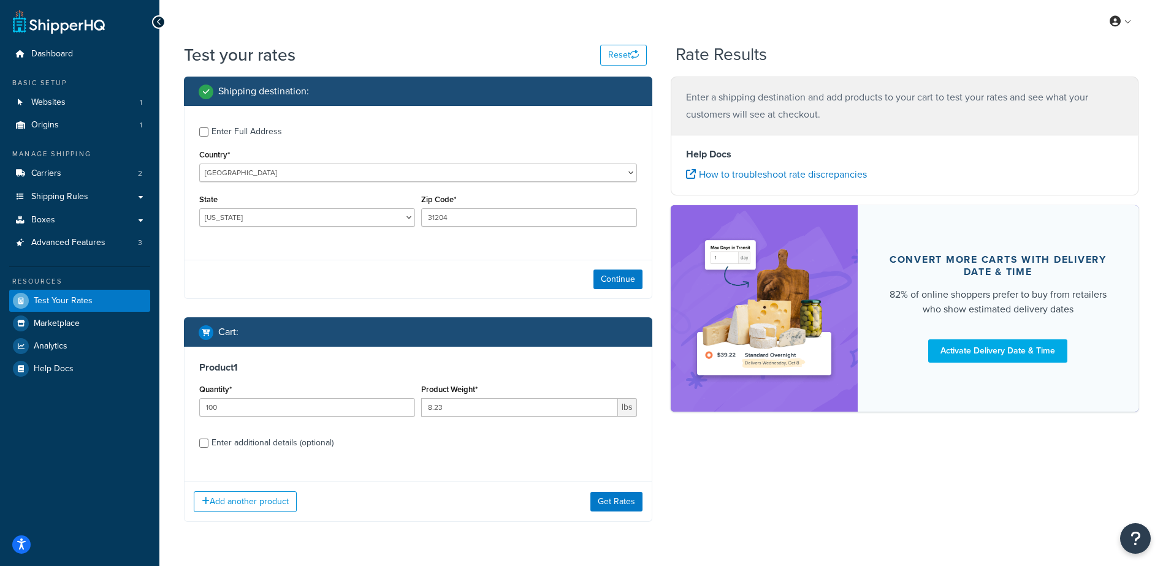
click at [697, 447] on div "Shipping destination : Enter Full Address Country* [GEOGRAPHIC_DATA] [GEOGRAPHI…" at bounding box center [661, 309] width 973 height 464
click at [467, 413] on input "8.23" at bounding box center [519, 407] width 197 height 18
click at [470, 407] on input "8.23" at bounding box center [519, 407] width 197 height 18
type input ".823"
click at [658, 457] on div "Shipping destination : Enter Full Address Country* [GEOGRAPHIC_DATA] [GEOGRAPHI…" at bounding box center [418, 309] width 487 height 464
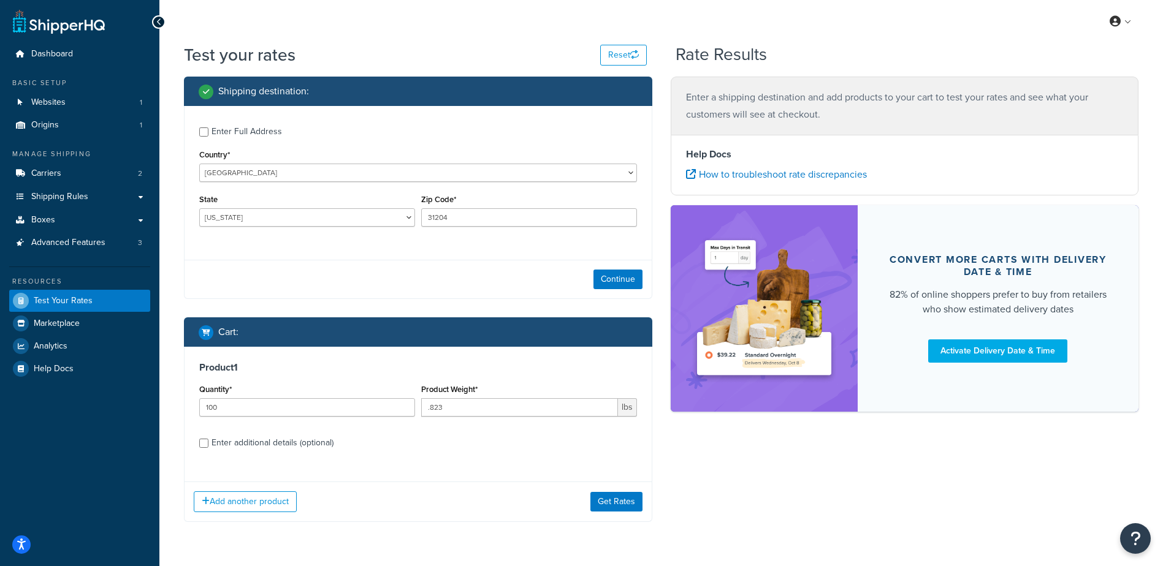
click at [254, 442] on div "Enter additional details (optional)" at bounding box center [272, 443] width 122 height 17
click at [208, 442] on input "Enter additional details (optional)" at bounding box center [203, 443] width 9 height 9
checkbox input "true"
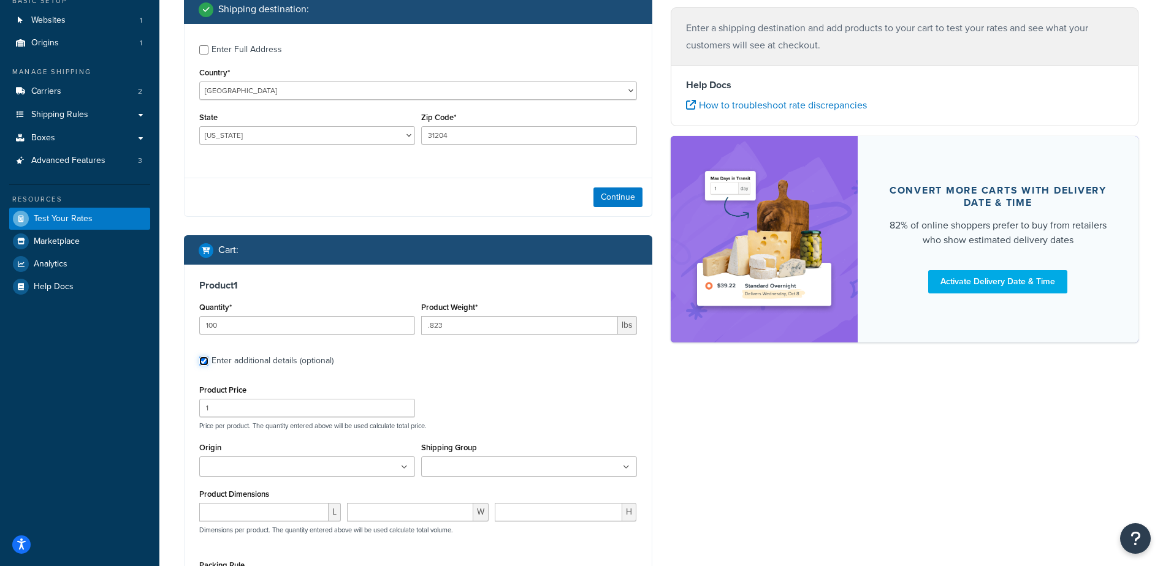
scroll to position [83, 0]
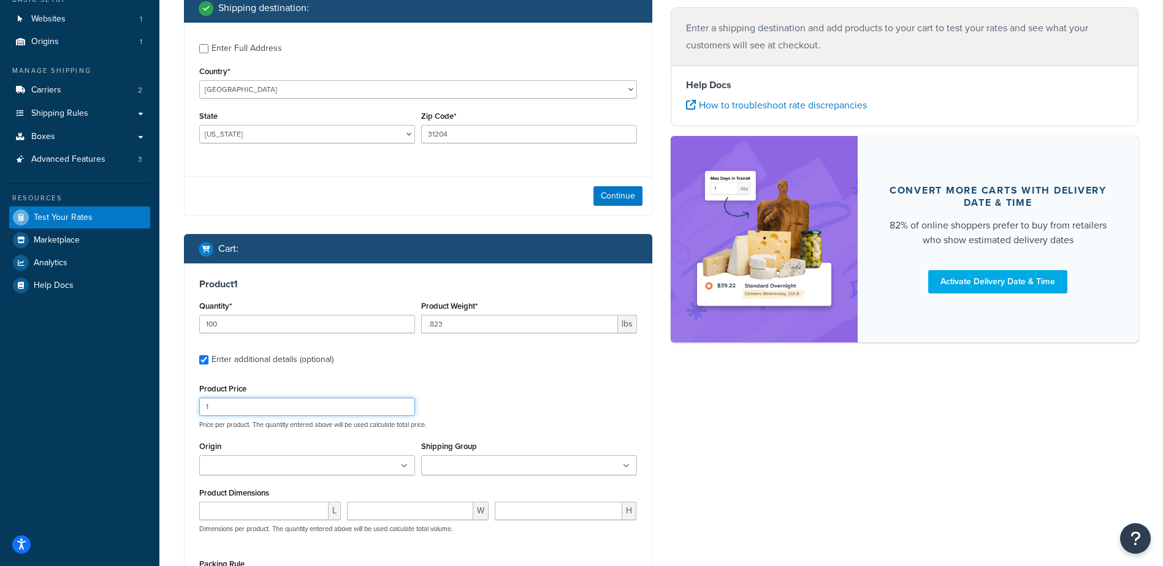
drag, startPoint x: 248, startPoint y: 410, endPoint x: 128, endPoint y: 391, distance: 122.4
click at [128, 391] on div "Dashboard Basic Setup Websites 1 Origins 1 Manage Shipping Carriers 2 Shipping …" at bounding box center [581, 331] width 1163 height 828
type input "3.8172"
click at [661, 383] on div "Shipping destination : Enter Full Address Country* [GEOGRAPHIC_DATA] [GEOGRAPHI…" at bounding box center [418, 338] width 487 height 690
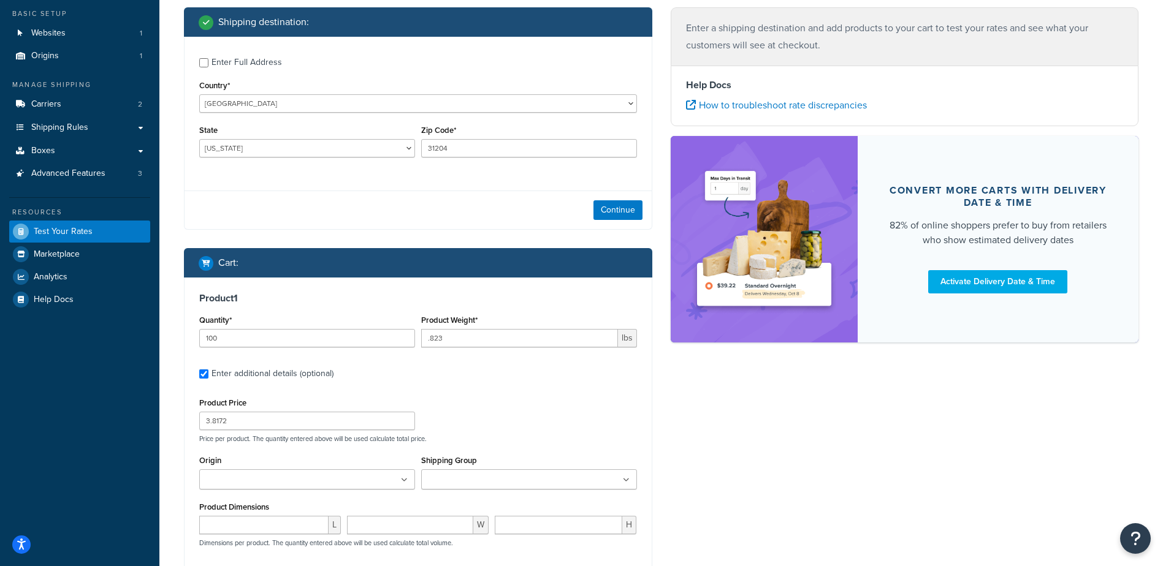
scroll to position [0, 0]
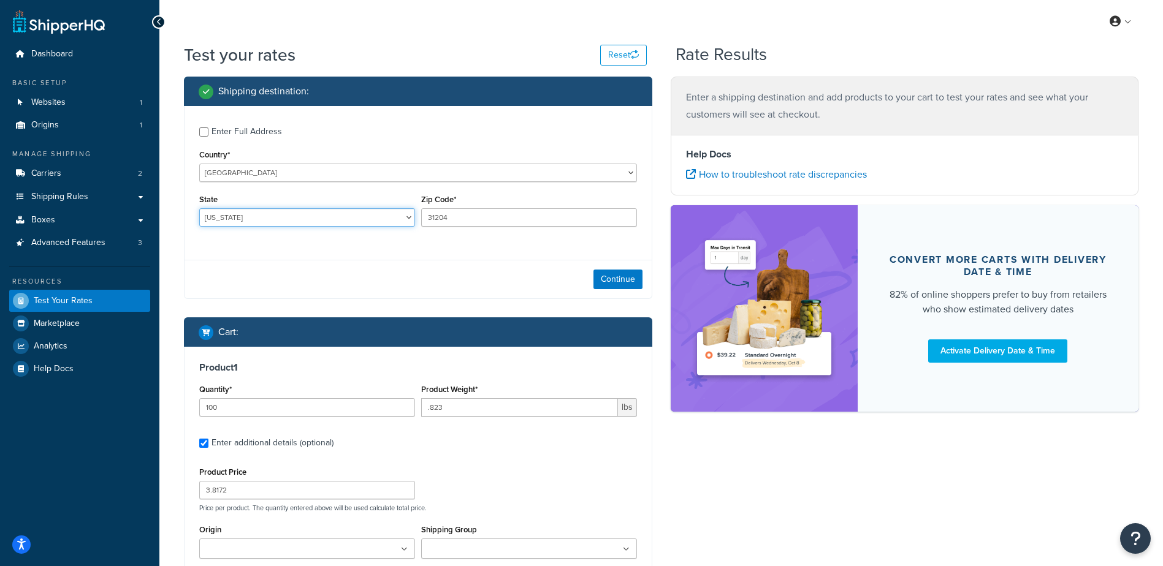
click at [231, 215] on select "[US_STATE] [US_STATE] [US_STATE] [US_STATE] [US_STATE] Armed Forces Americas Ar…" at bounding box center [307, 217] width 216 height 18
drag, startPoint x: 479, startPoint y: 216, endPoint x: 380, endPoint y: 198, distance: 100.3
click at [380, 198] on div "State [US_STATE] [US_STATE] [US_STATE] [US_STATE] [US_STATE] Armed Forces Ameri…" at bounding box center [418, 213] width 444 height 45
type input "04090"
click at [229, 218] on select "[US_STATE] [US_STATE] [US_STATE] [US_STATE] [US_STATE] Armed Forces Americas Ar…" at bounding box center [307, 217] width 216 height 18
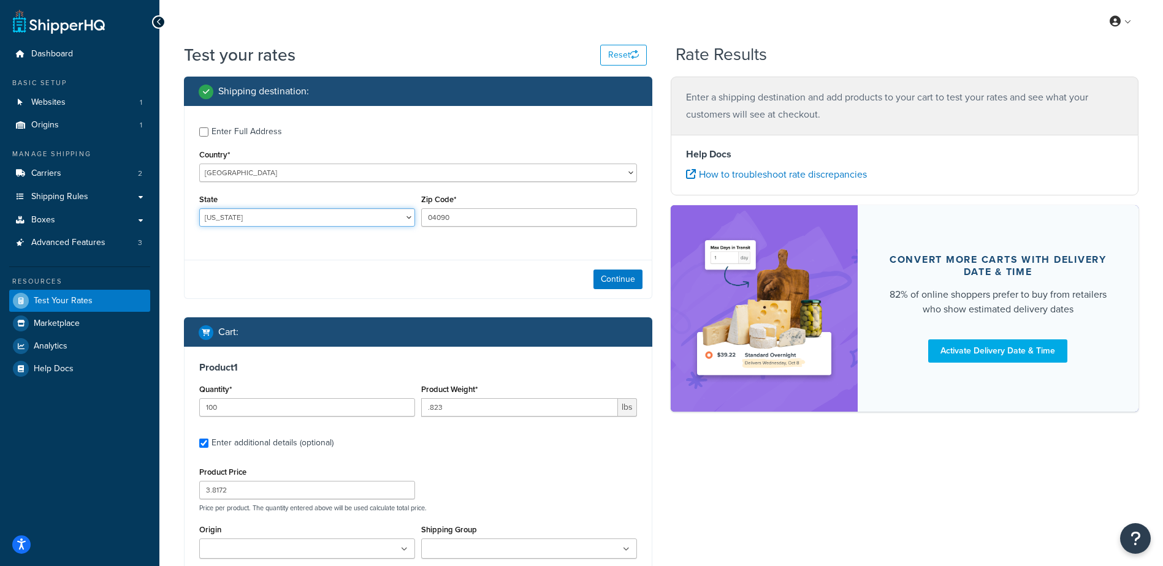
select select "ME"
click at [199, 208] on select "[US_STATE] [US_STATE] [US_STATE] [US_STATE] [US_STATE] Armed Forces Americas Ar…" at bounding box center [307, 217] width 216 height 18
click at [625, 277] on button "Continue" at bounding box center [617, 280] width 49 height 20
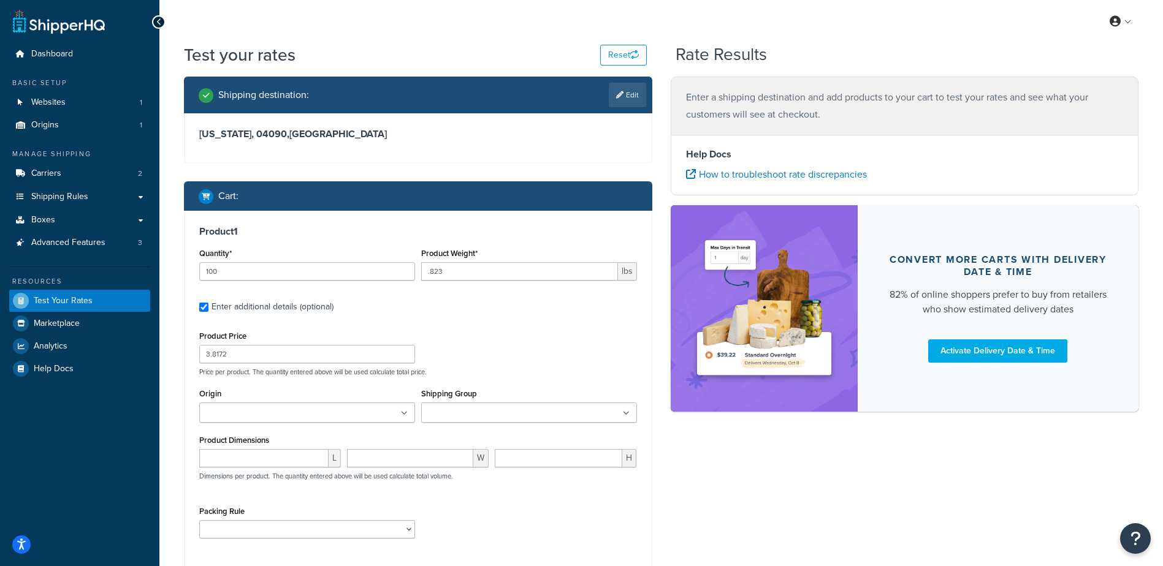
scroll to position [126, 0]
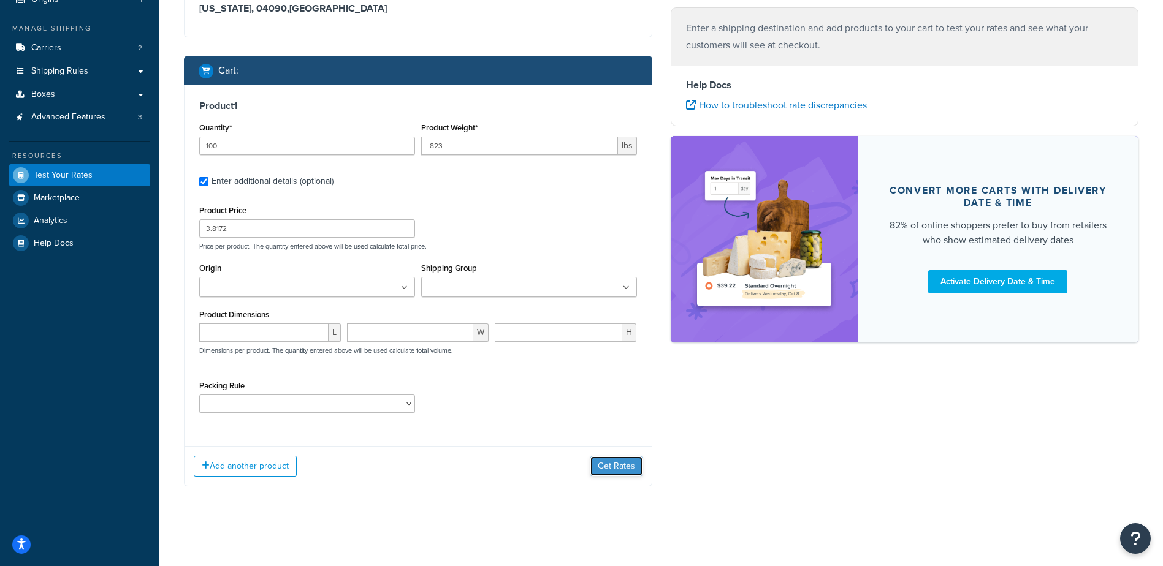
click at [611, 463] on button "Get Rates" at bounding box center [616, 467] width 52 height 20
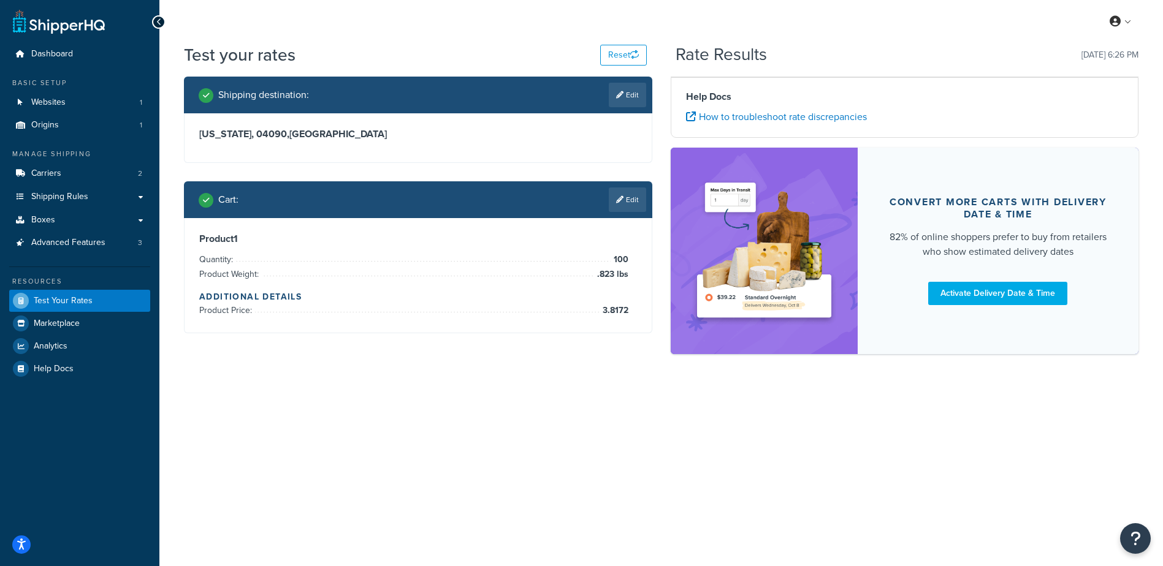
scroll to position [0, 0]
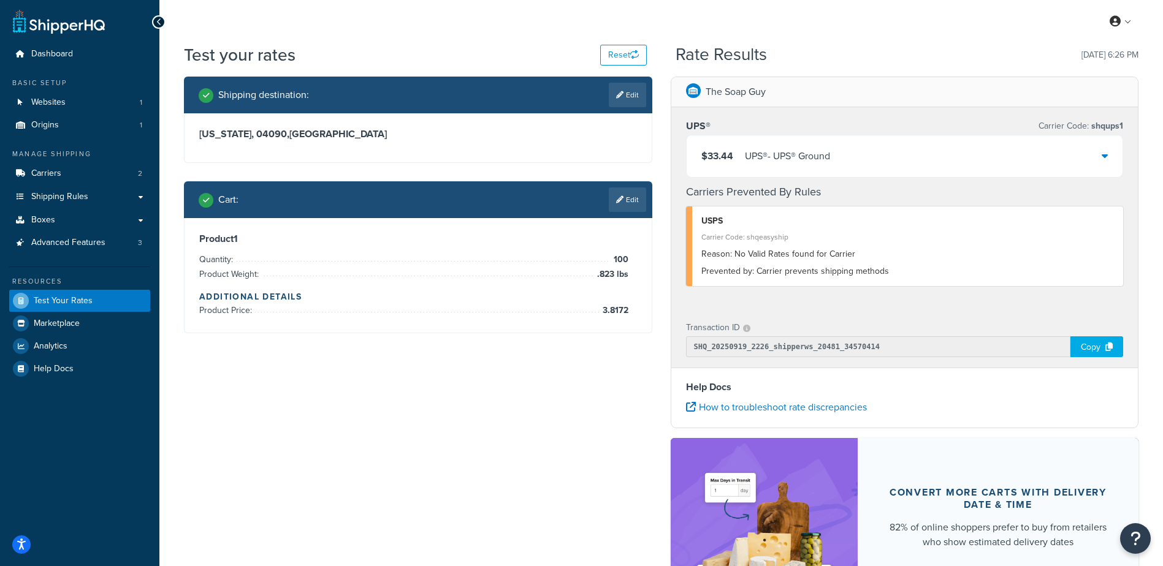
click at [858, 164] on div "$33.44 UPS® - UPS® Ground" at bounding box center [905, 156] width 436 height 42
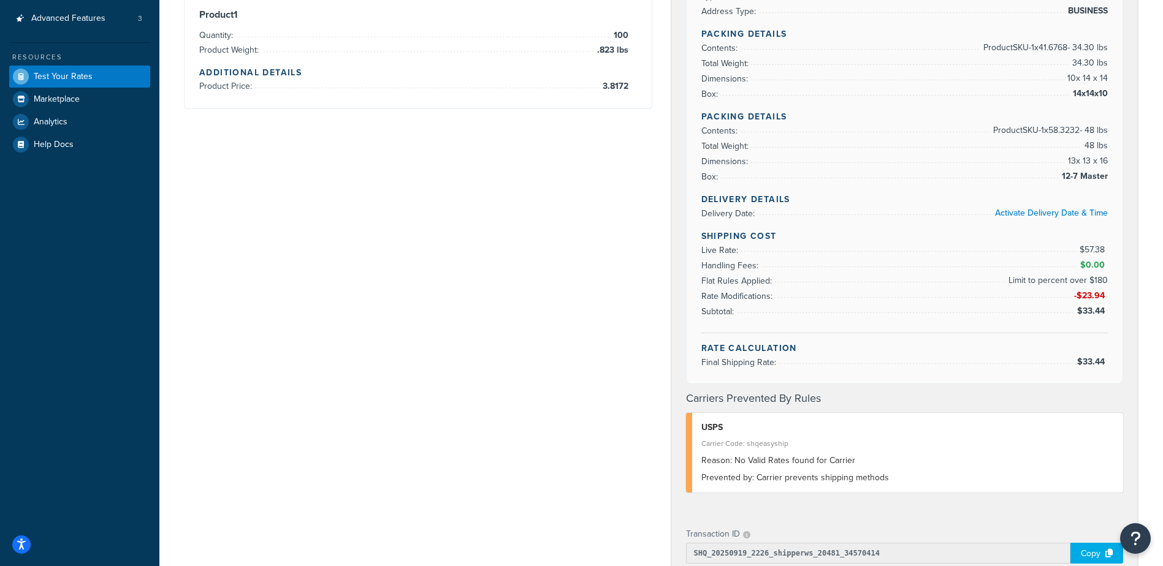
scroll to position [225, 0]
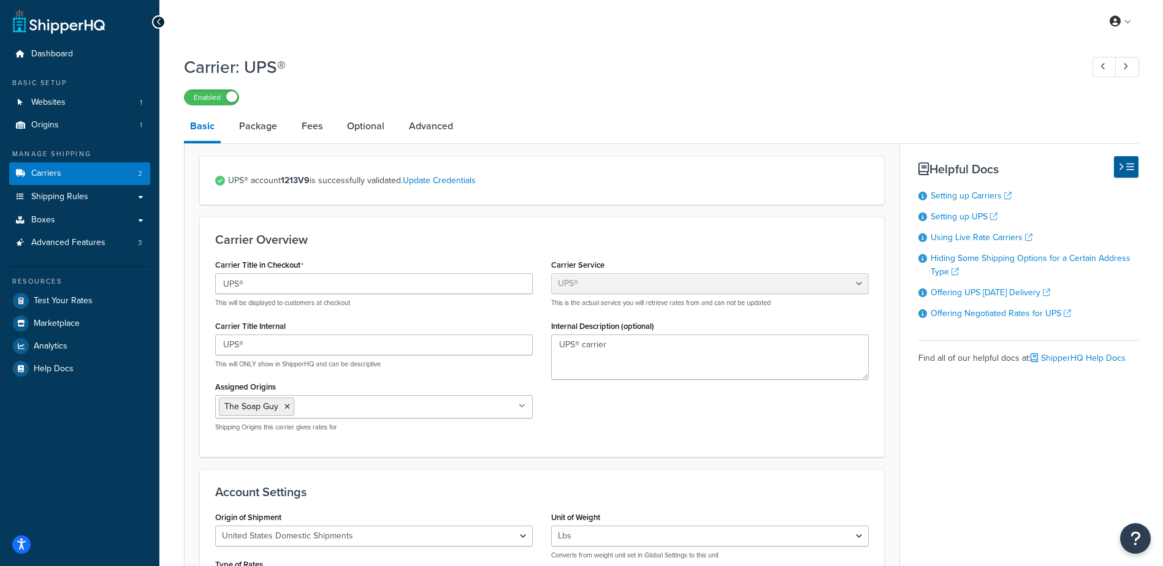
select select "ups"
